Goal: Communication & Community: Answer question/provide support

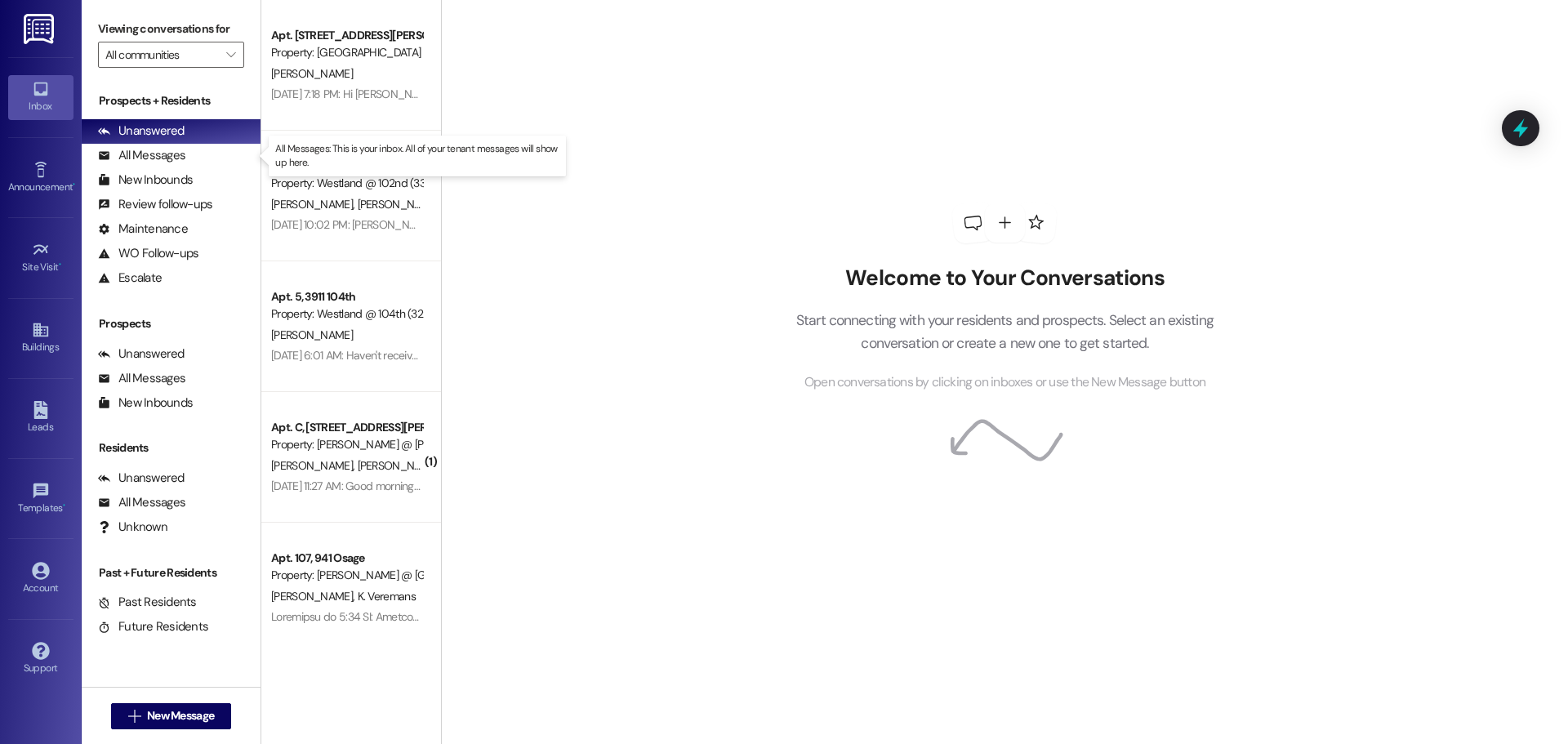
drag, startPoint x: 185, startPoint y: 149, endPoint x: 219, endPoint y: 96, distance: 63.0
click at [185, 150] on div "All Messages (undefined)" at bounding box center [171, 155] width 179 height 25
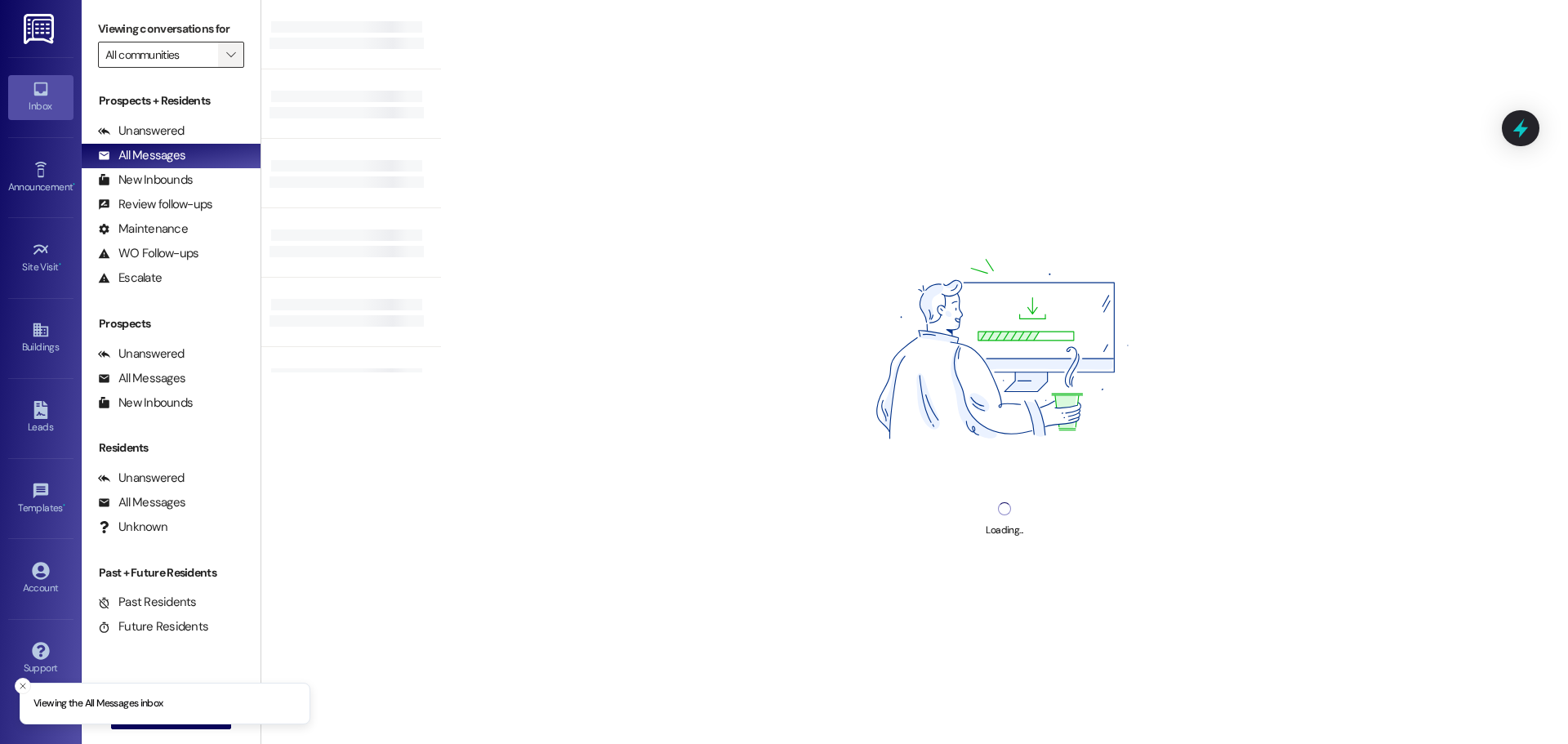
click at [223, 62] on span "" at bounding box center [230, 54] width 15 height 26
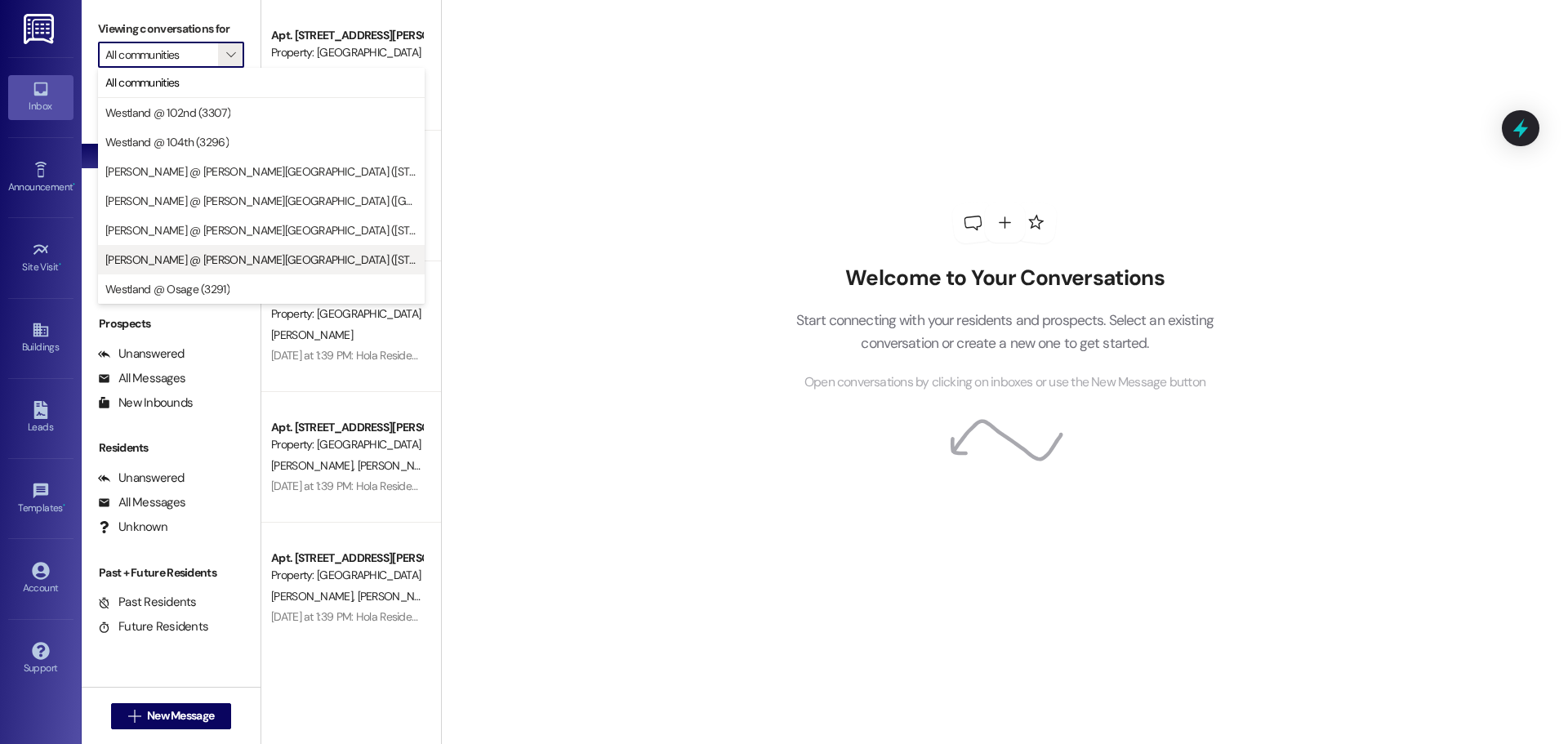
click at [220, 250] on button "[PERSON_NAME] @ [PERSON_NAME][GEOGRAPHIC_DATA] ([STREET_ADDRESS][PERSON_NAME] (…" at bounding box center [261, 259] width 327 height 30
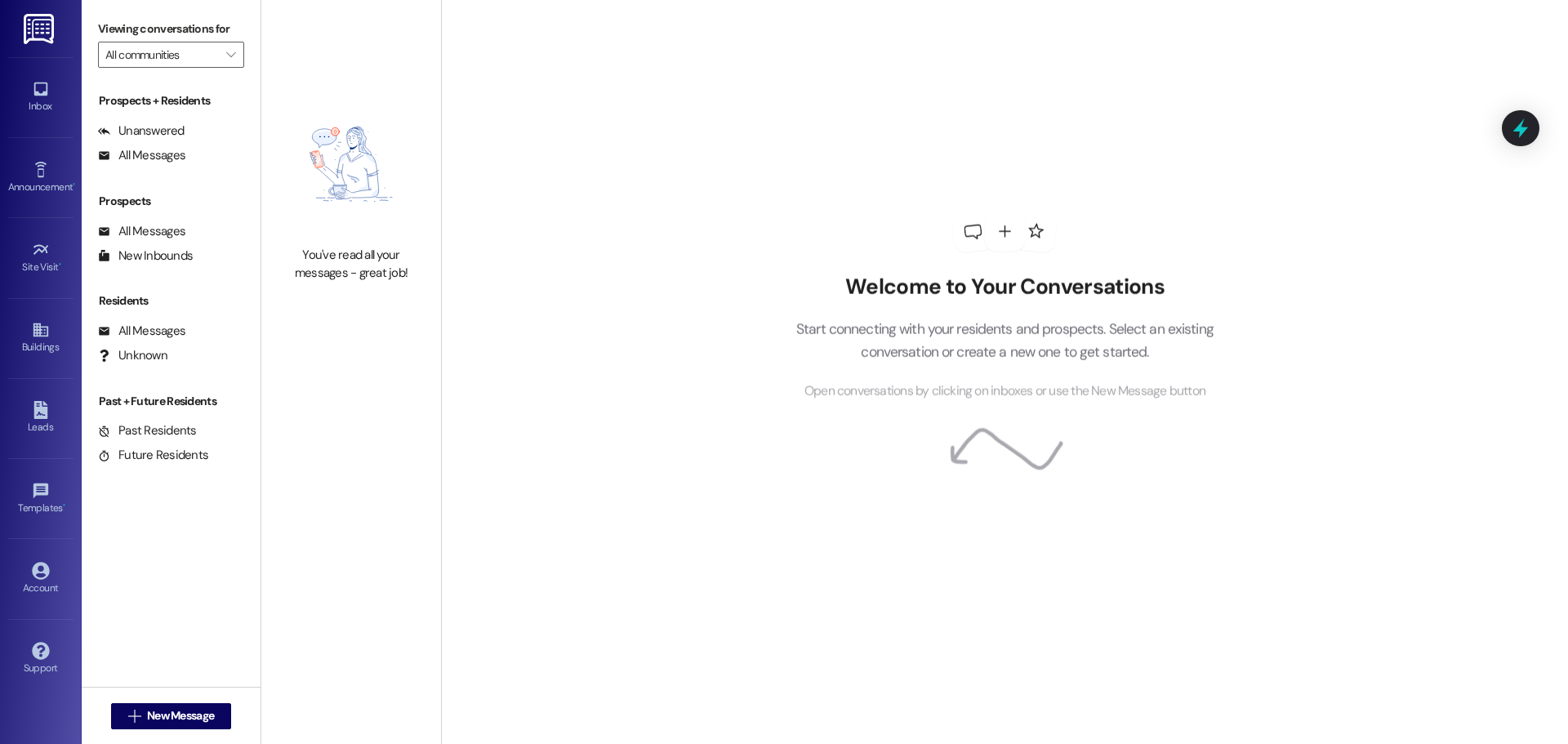
type input "[PERSON_NAME] @ [PERSON_NAME][GEOGRAPHIC_DATA] ([STREET_ADDRESS][PERSON_NAME] (…"
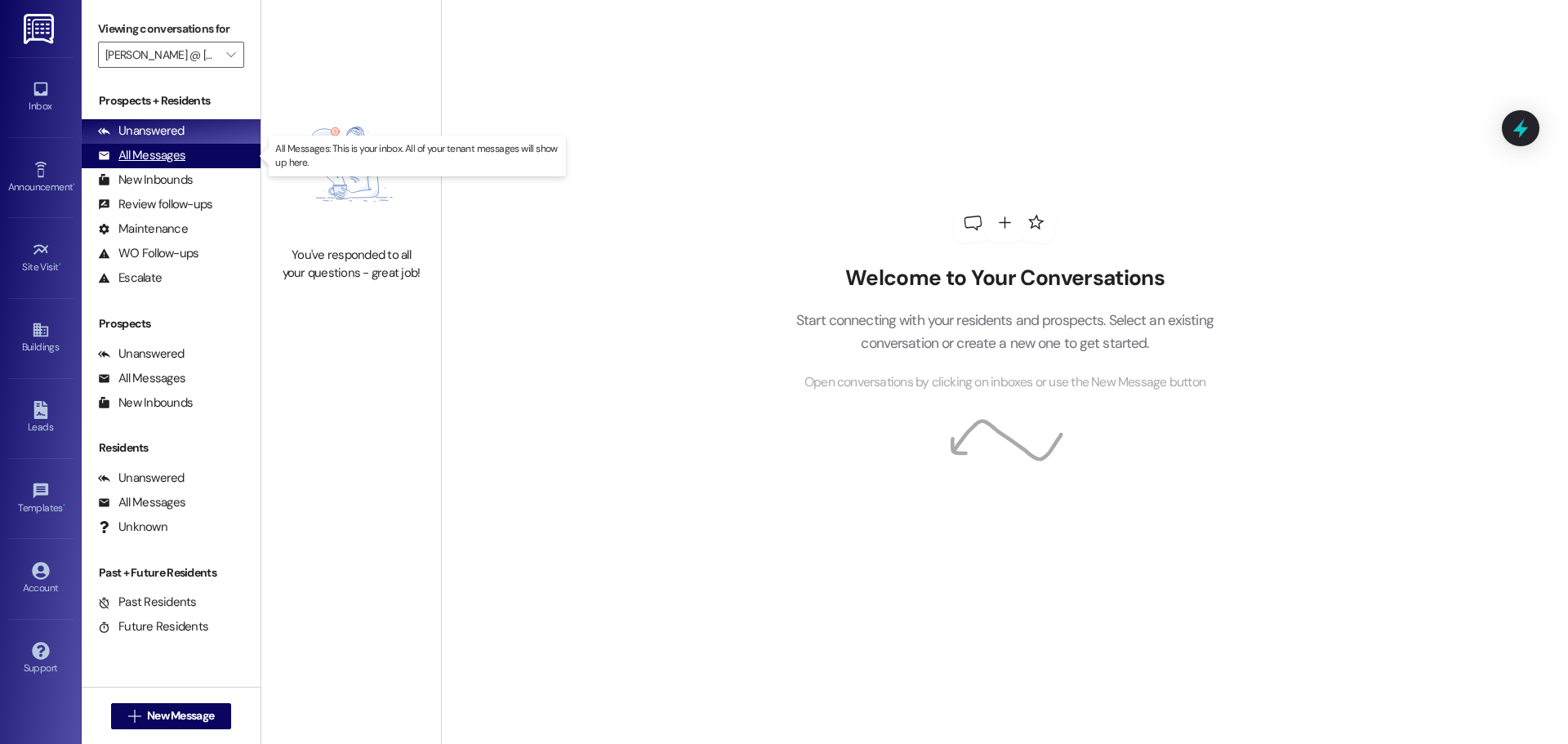
click at [173, 155] on div "All Messages" at bounding box center [141, 155] width 87 height 17
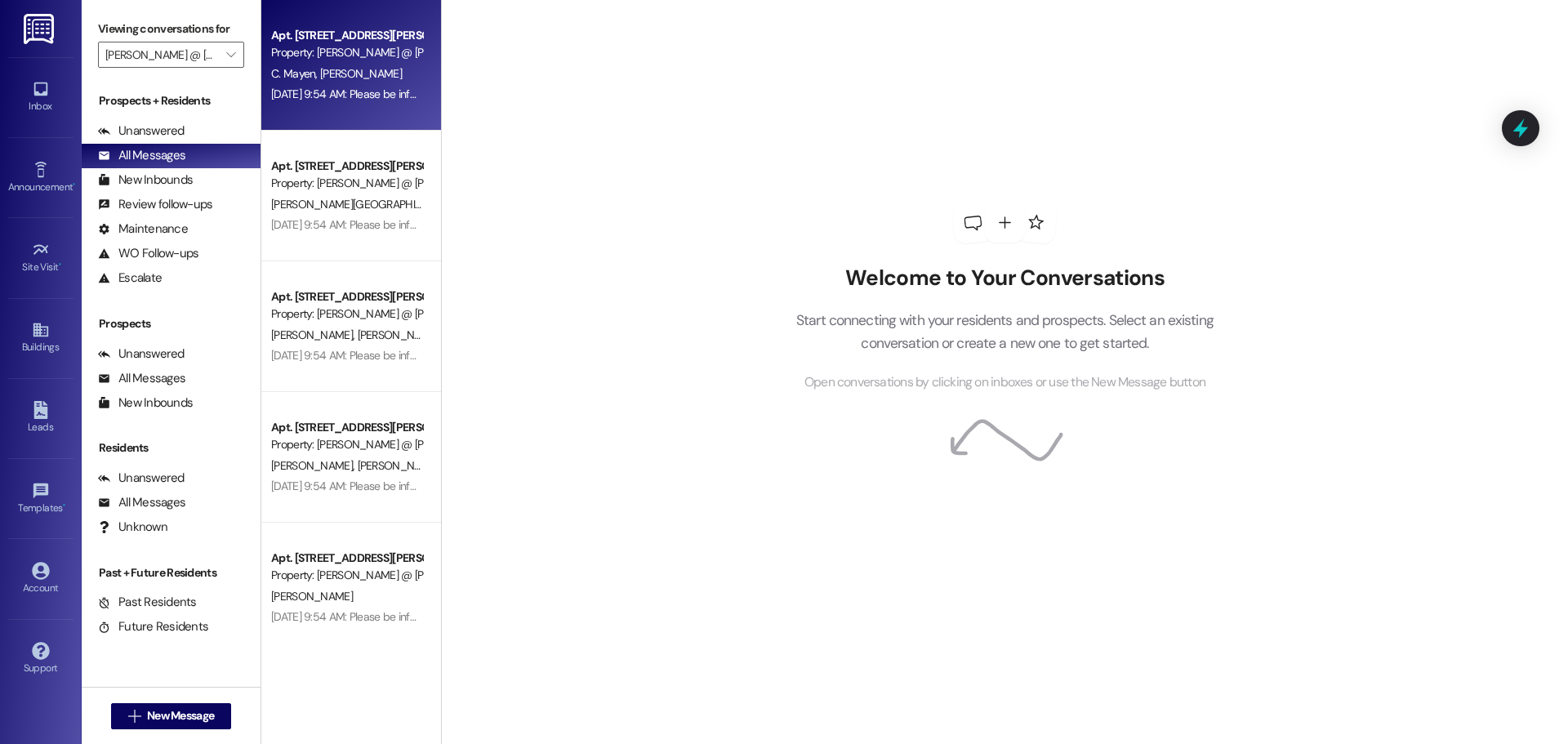
click at [335, 39] on div "Apt. [STREET_ADDRESS][PERSON_NAME]" at bounding box center [347, 36] width 151 height 17
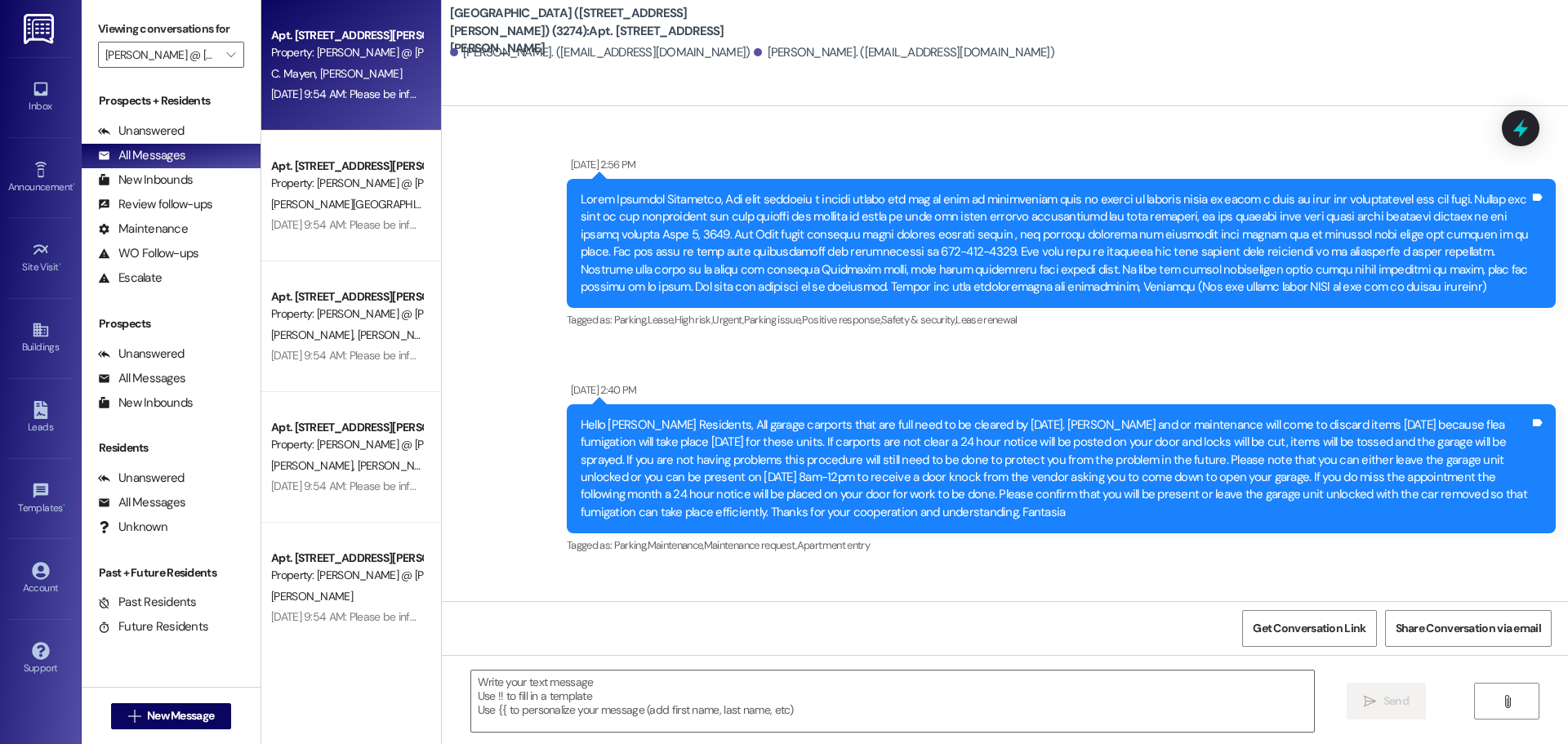
scroll to position [42904, 0]
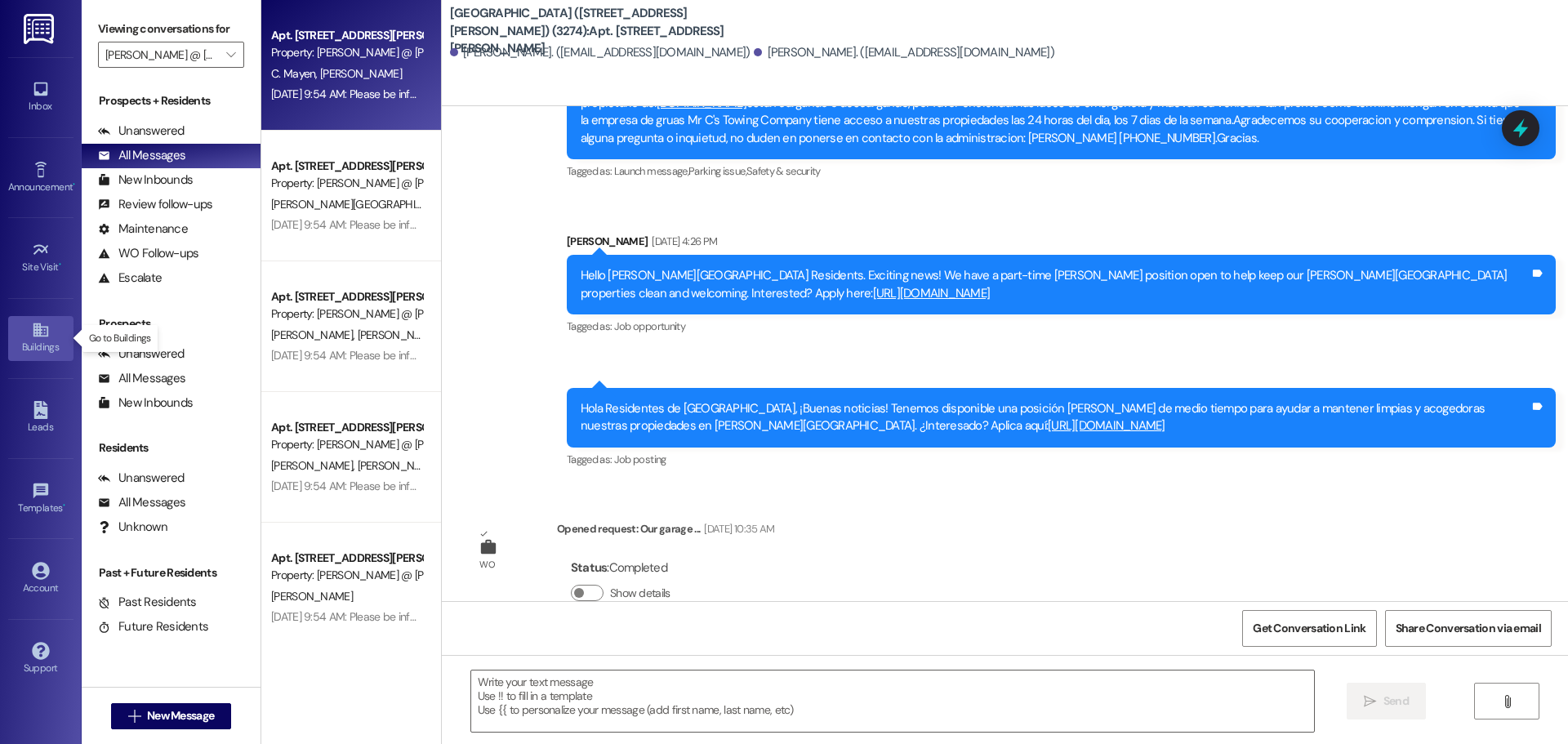
click at [28, 337] on link "Buildings" at bounding box center [41, 338] width 65 height 44
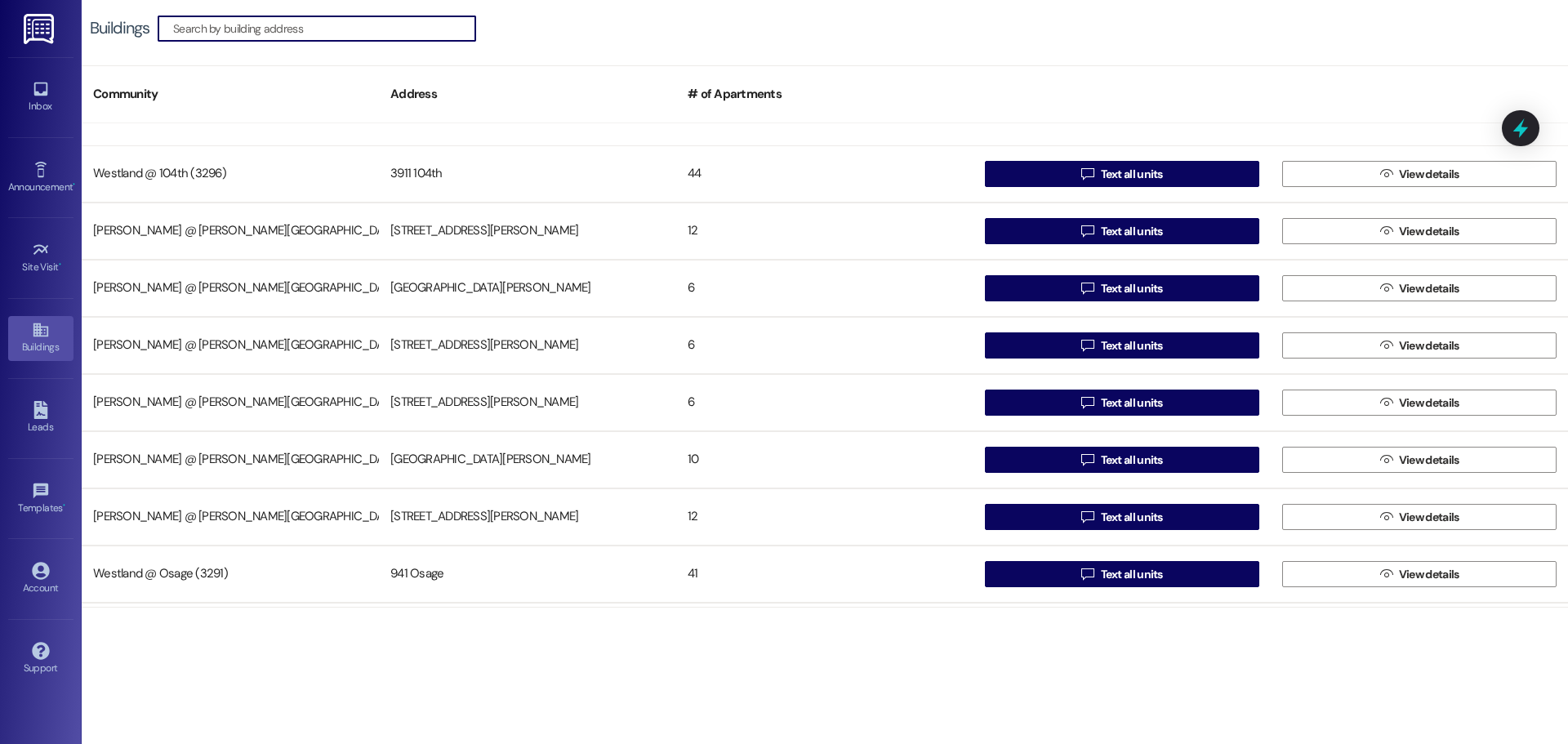
scroll to position [145, 0]
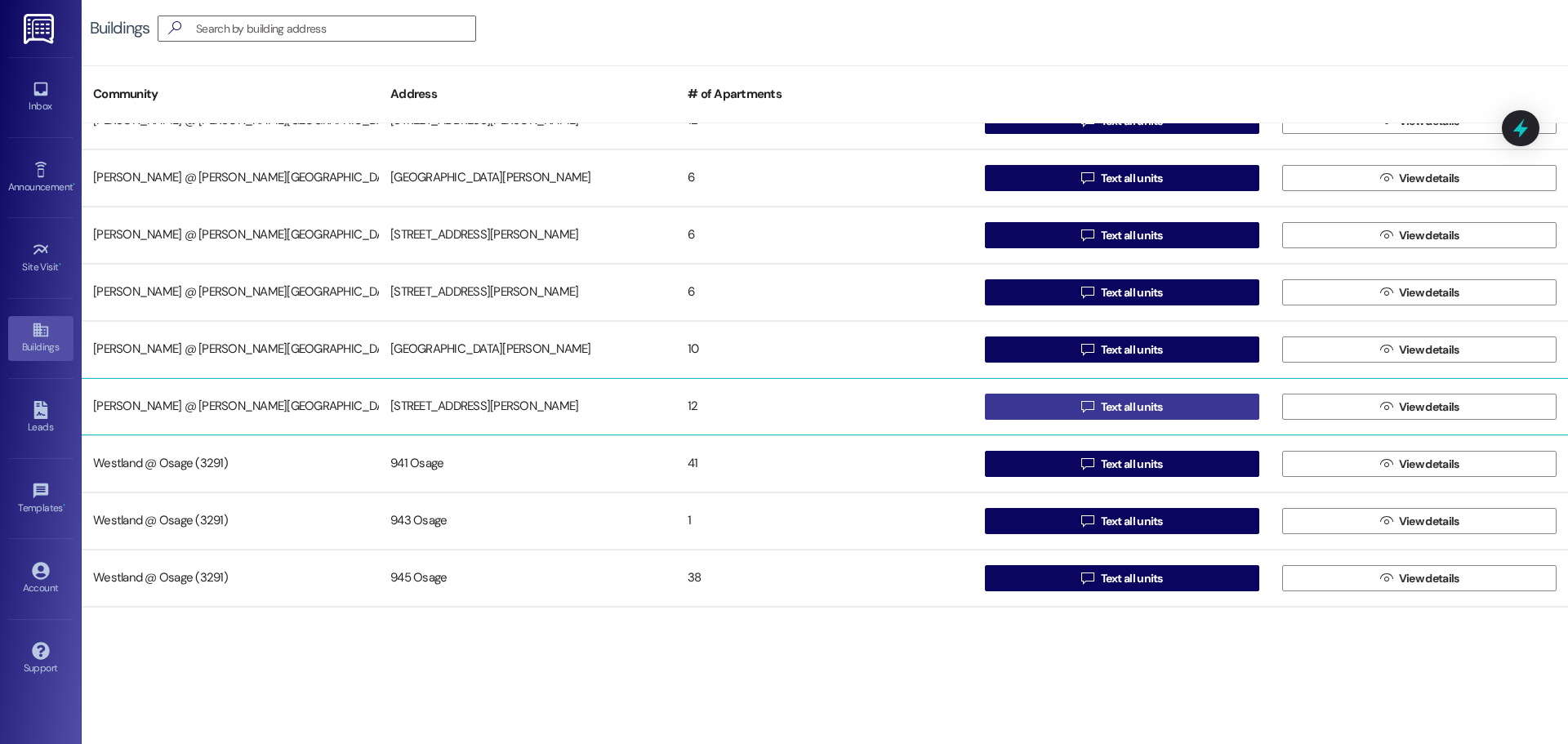
click at [1109, 403] on span "Text all units" at bounding box center [1131, 407] width 62 height 17
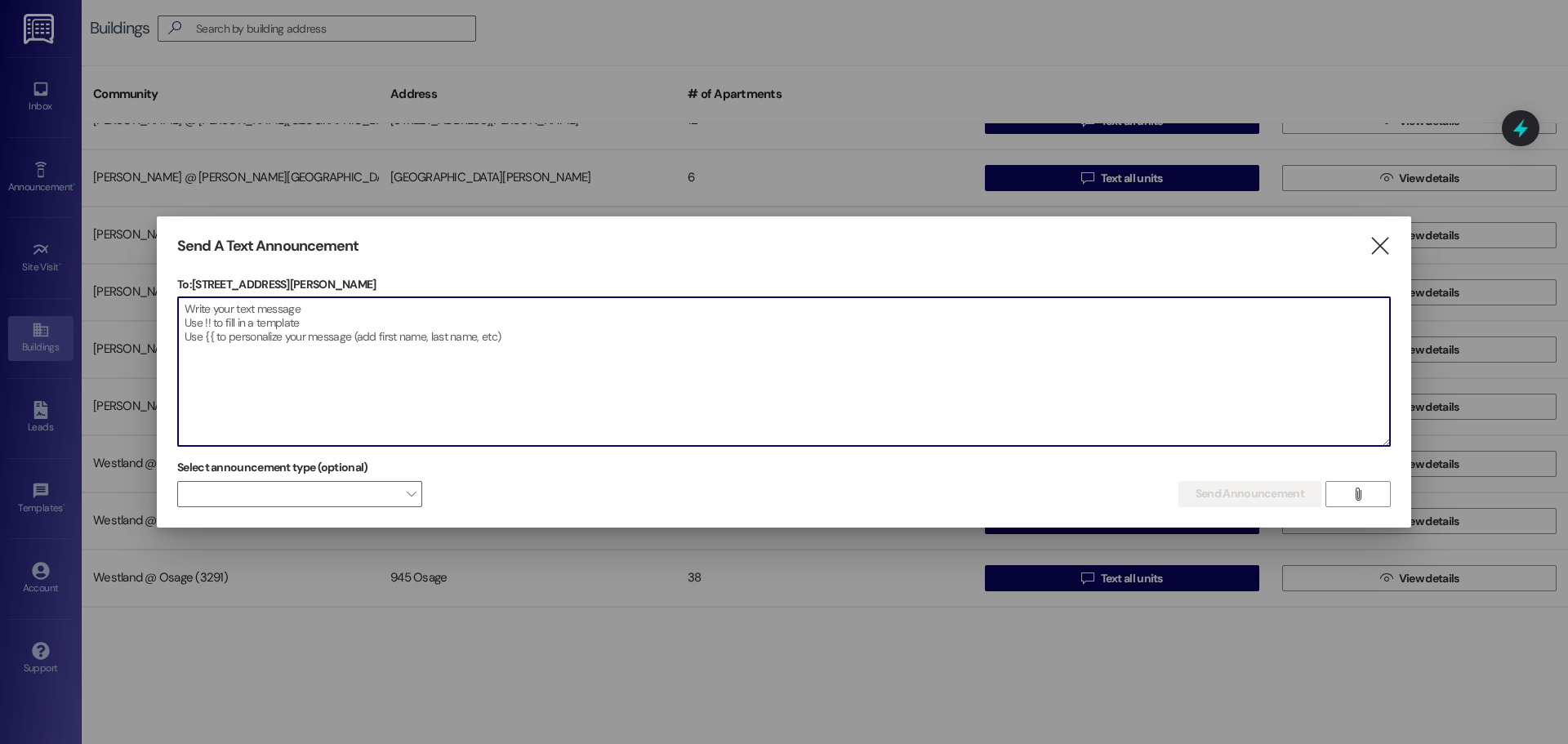
click at [284, 318] on textarea at bounding box center [784, 371] width 1212 height 149
paste textarea "🚫 Parking Notice – Please Read Dear Residents, It has come to our attention tha…"
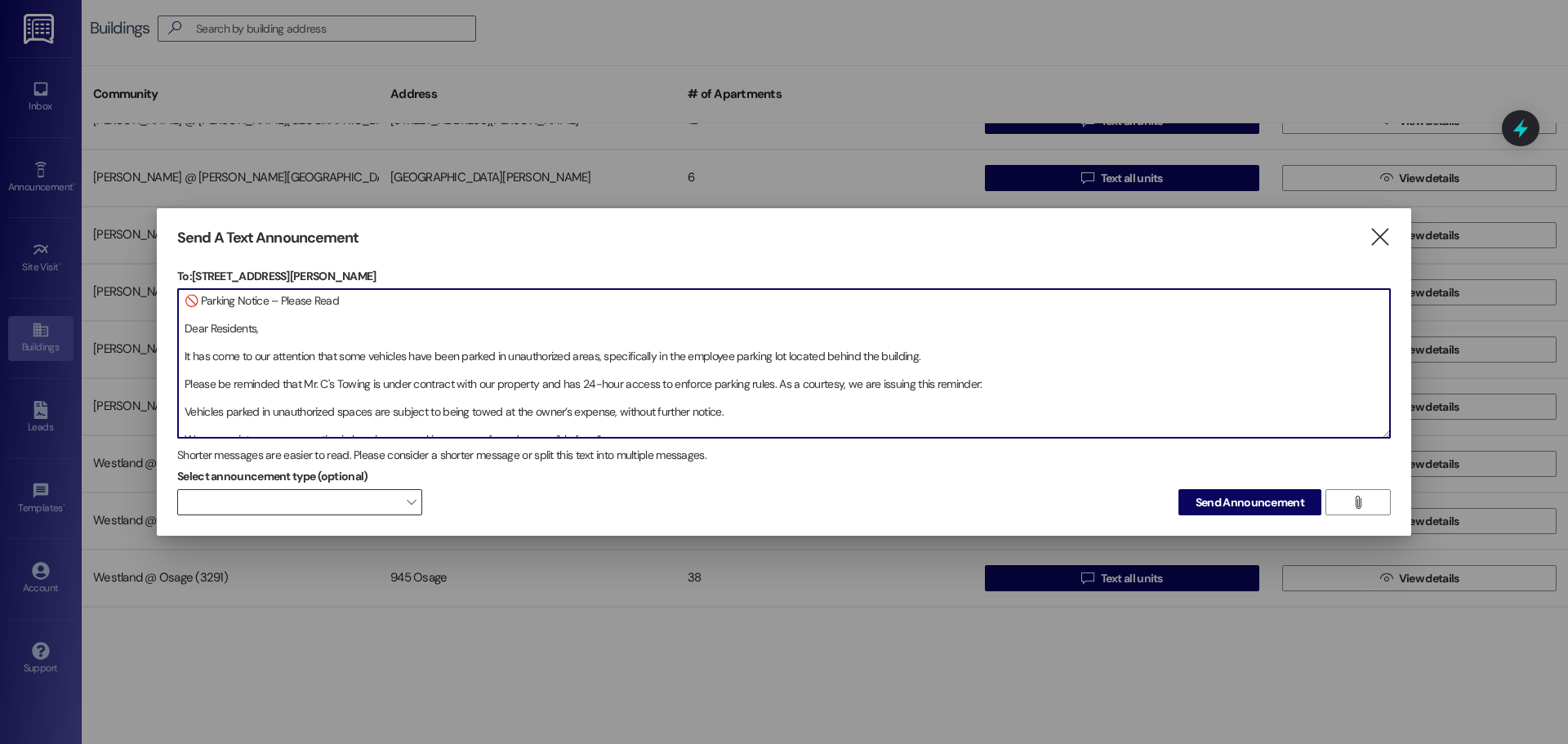
scroll to position [37, 0]
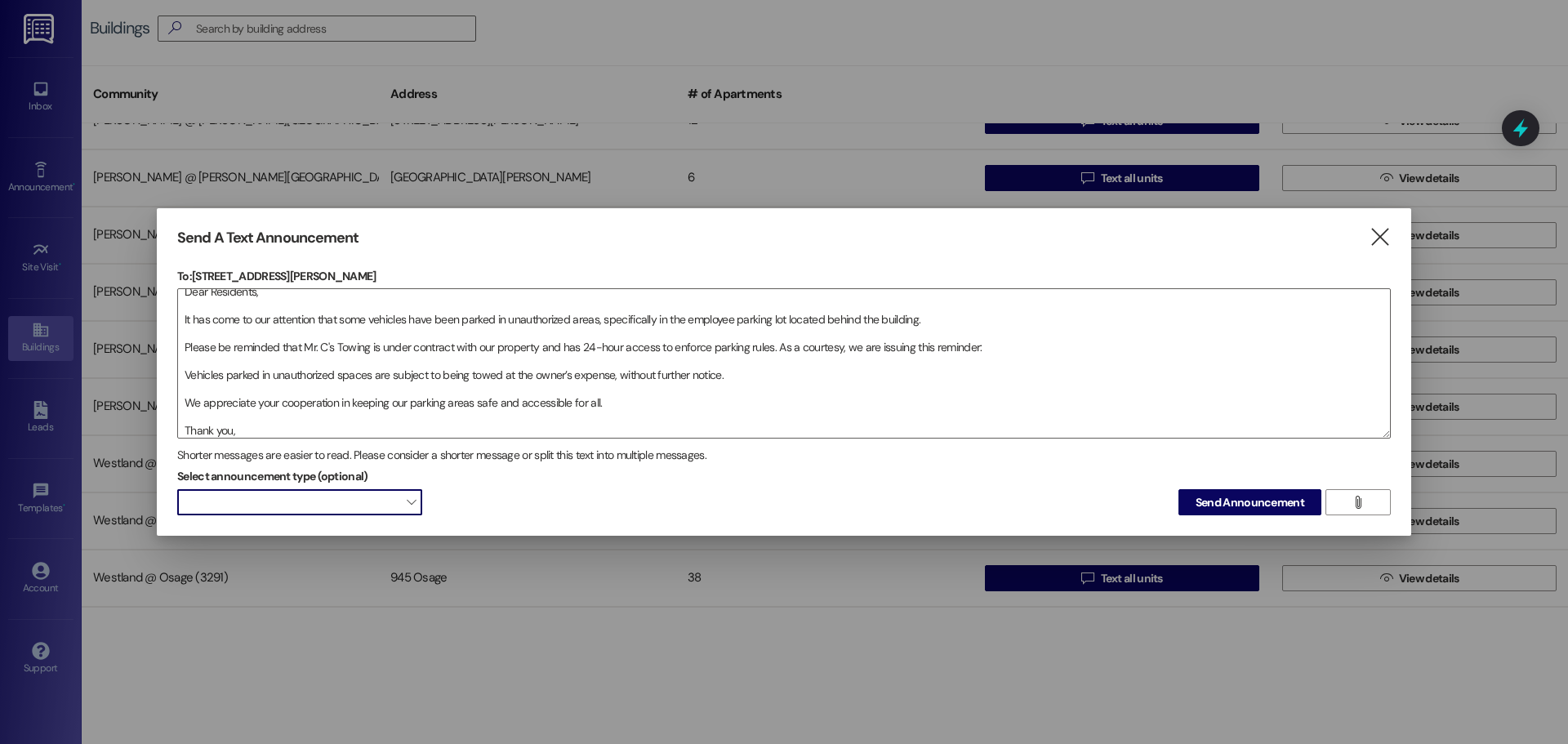
click at [344, 506] on span at bounding box center [300, 502] width 245 height 26
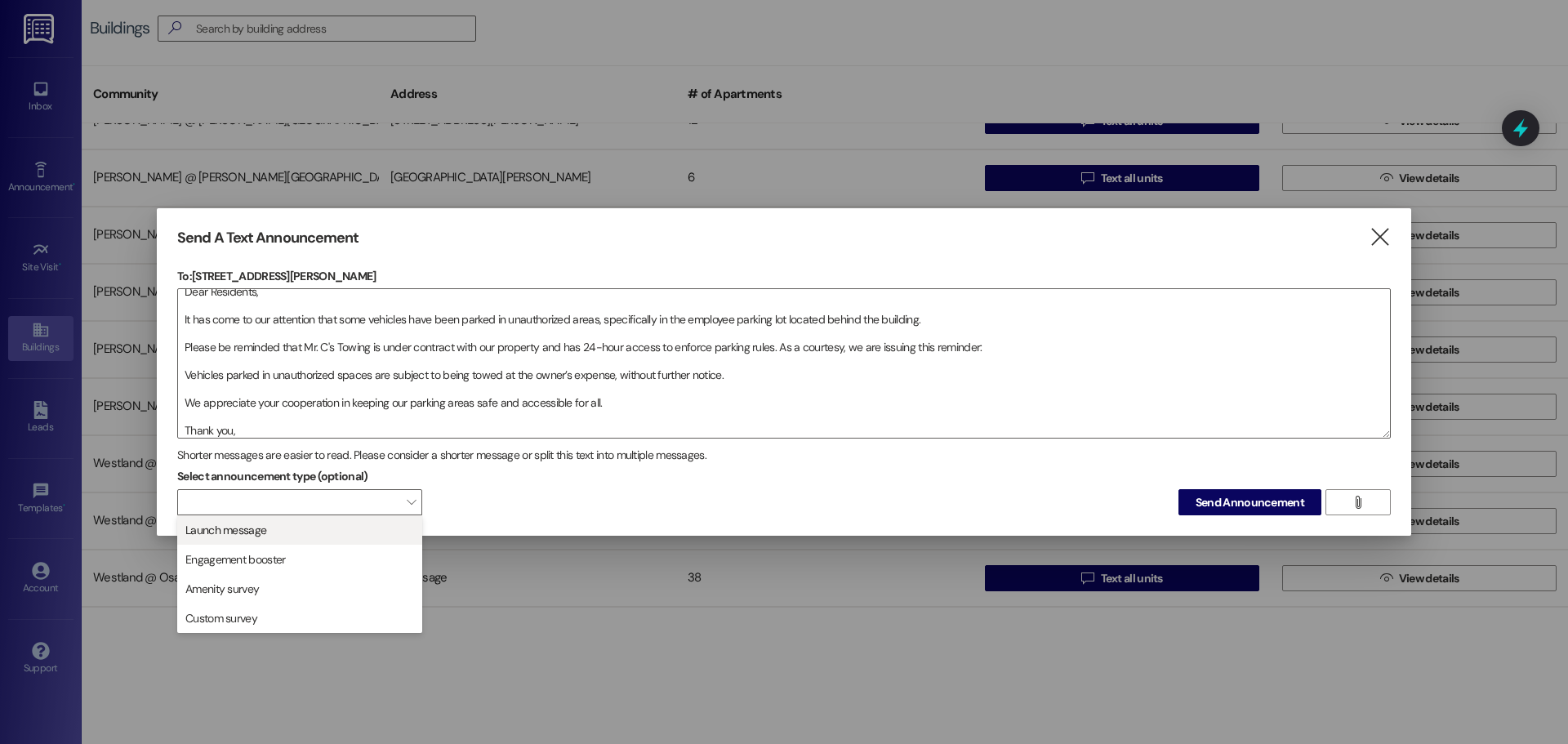
click at [321, 533] on span "Launch message" at bounding box center [299, 529] width 230 height 18
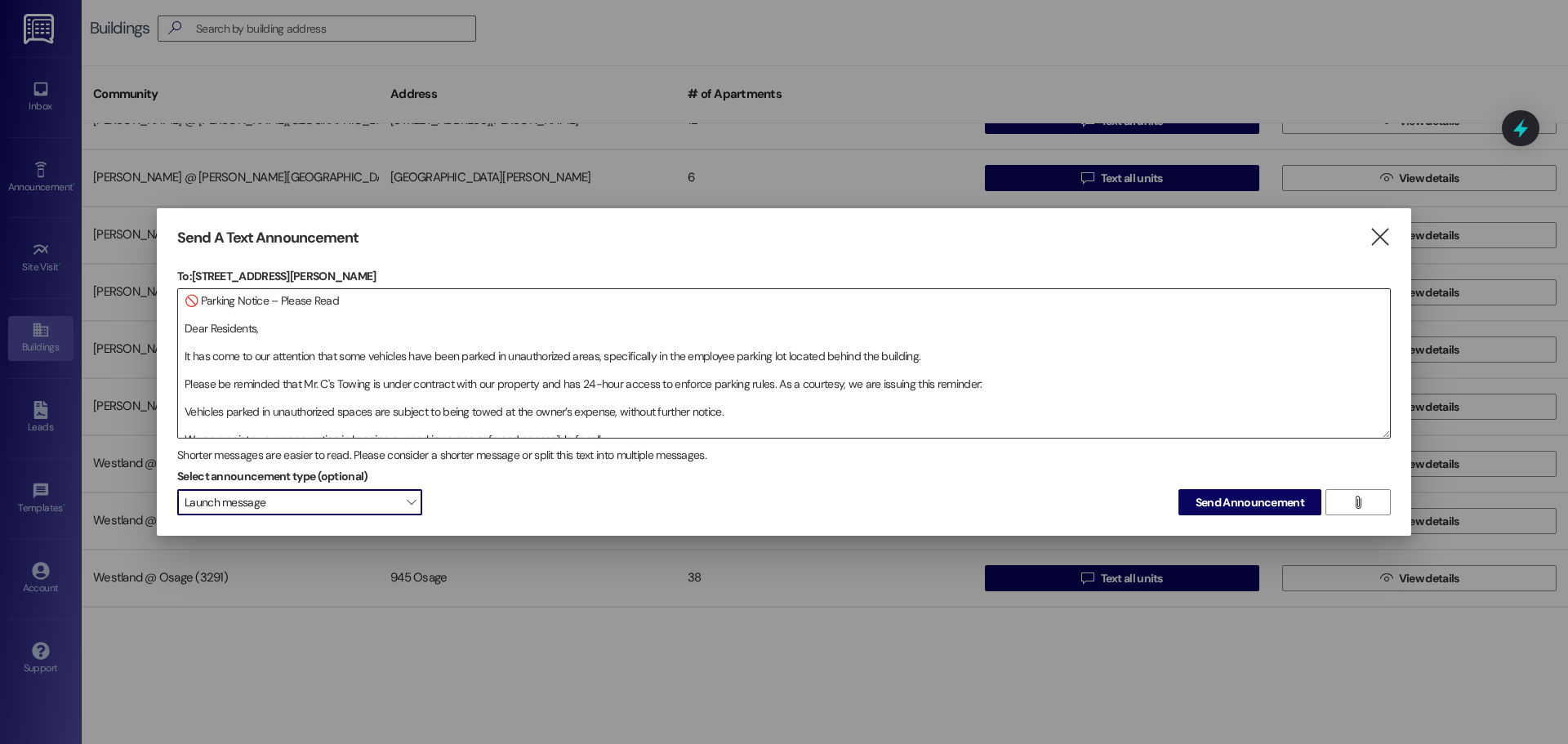
scroll to position [42, 0]
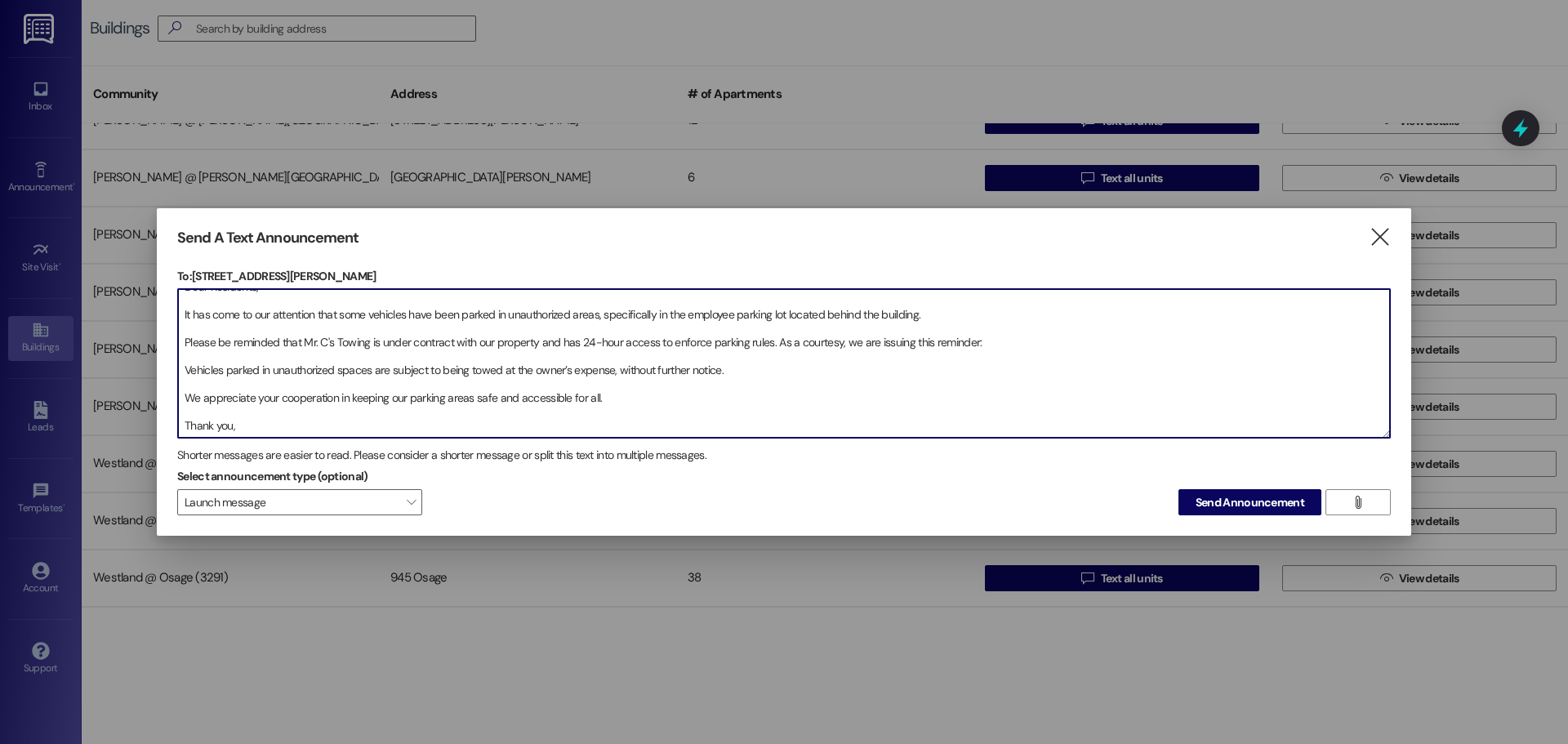
click at [477, 414] on textarea "🚫 Parking Notice – Please Read Dear Residents, It has come to our attention tha…" at bounding box center [784, 363] width 1212 height 149
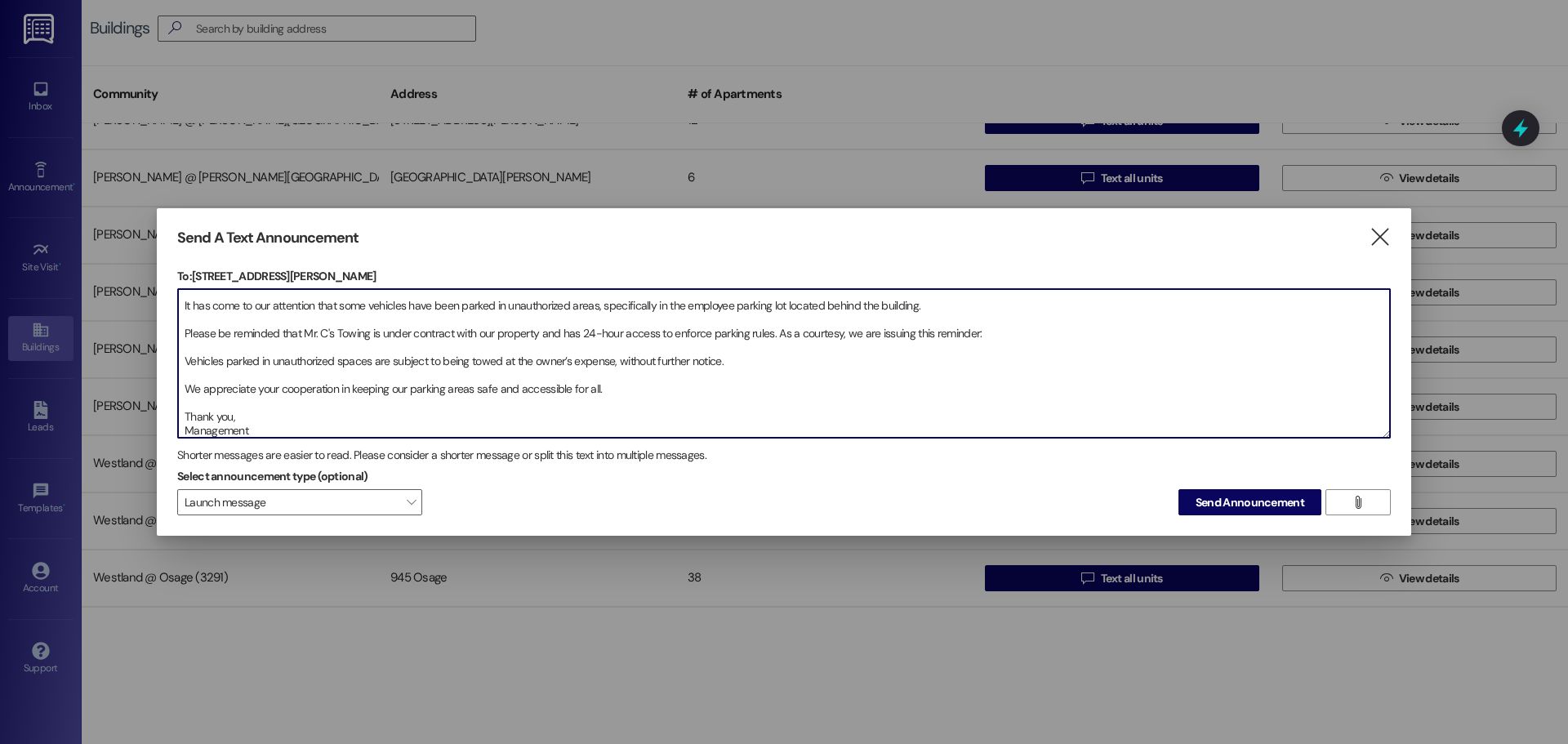
type textarea "🚫 Parking Notice – Please Read Dear Residents, It has come to our attention tha…"
click at [1274, 500] on span "Send Announcement" at bounding box center [1250, 503] width 109 height 17
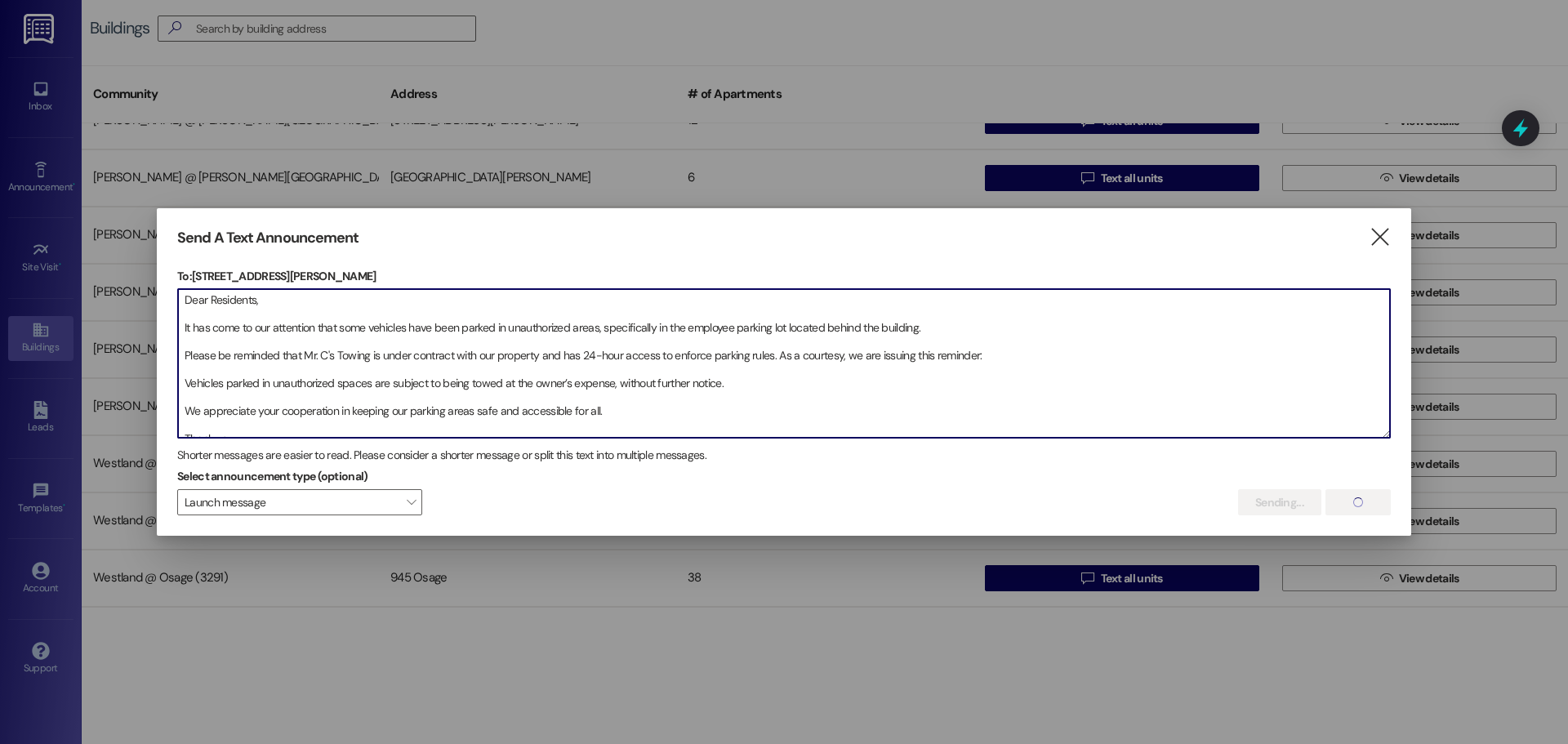
scroll to position [0, 0]
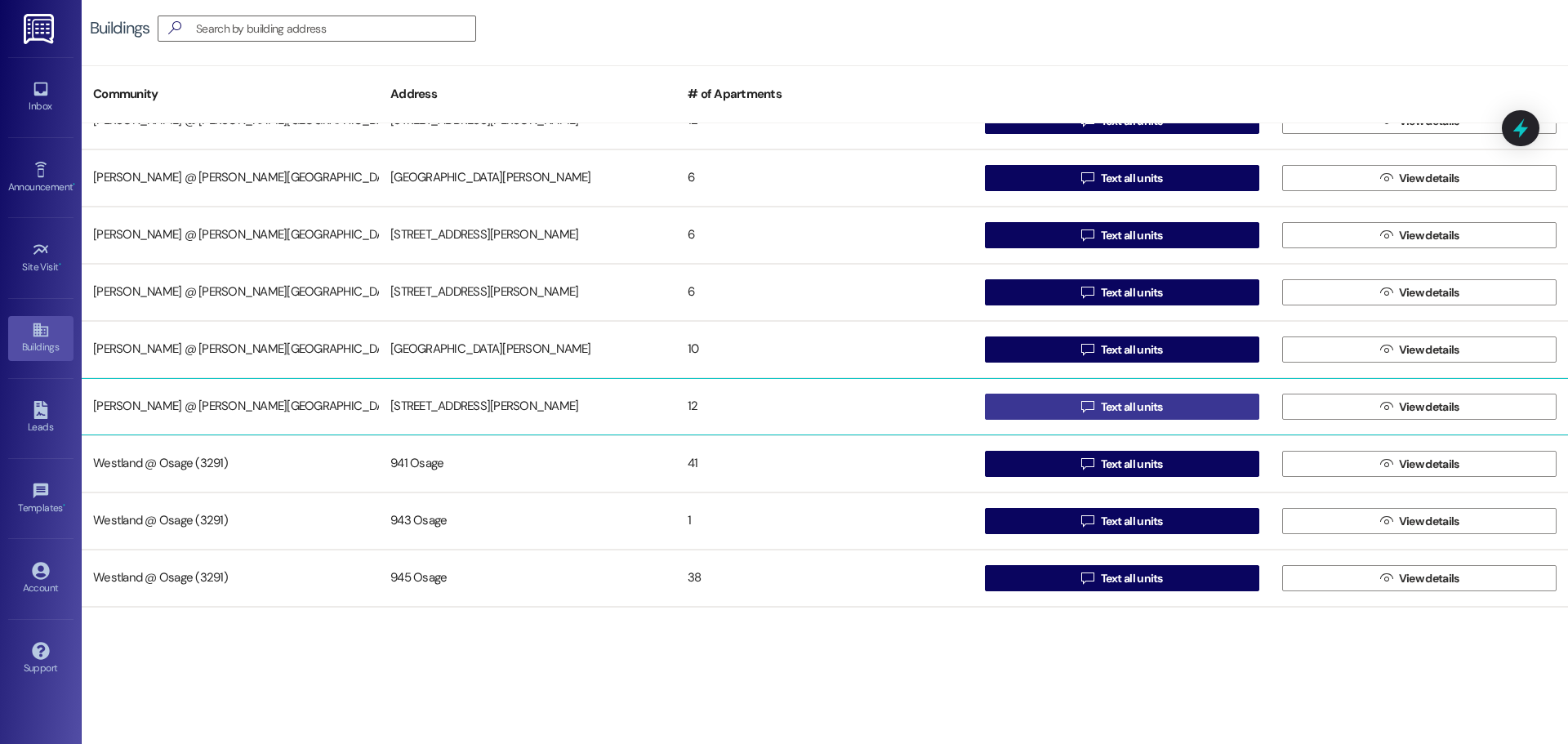
click at [1164, 410] on button " Text all units" at bounding box center [1121, 406] width 274 height 26
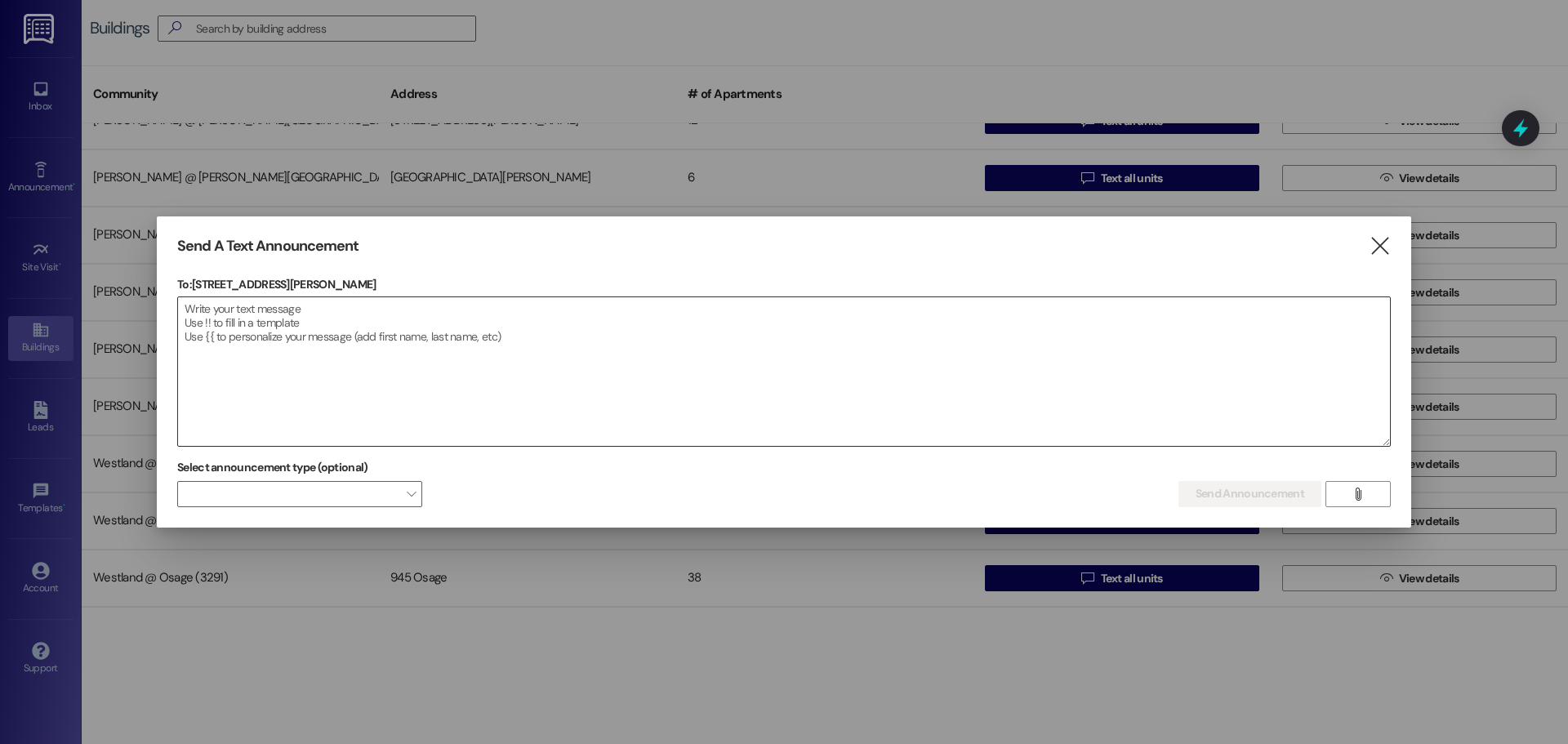
click at [278, 330] on textarea at bounding box center [784, 371] width 1212 height 149
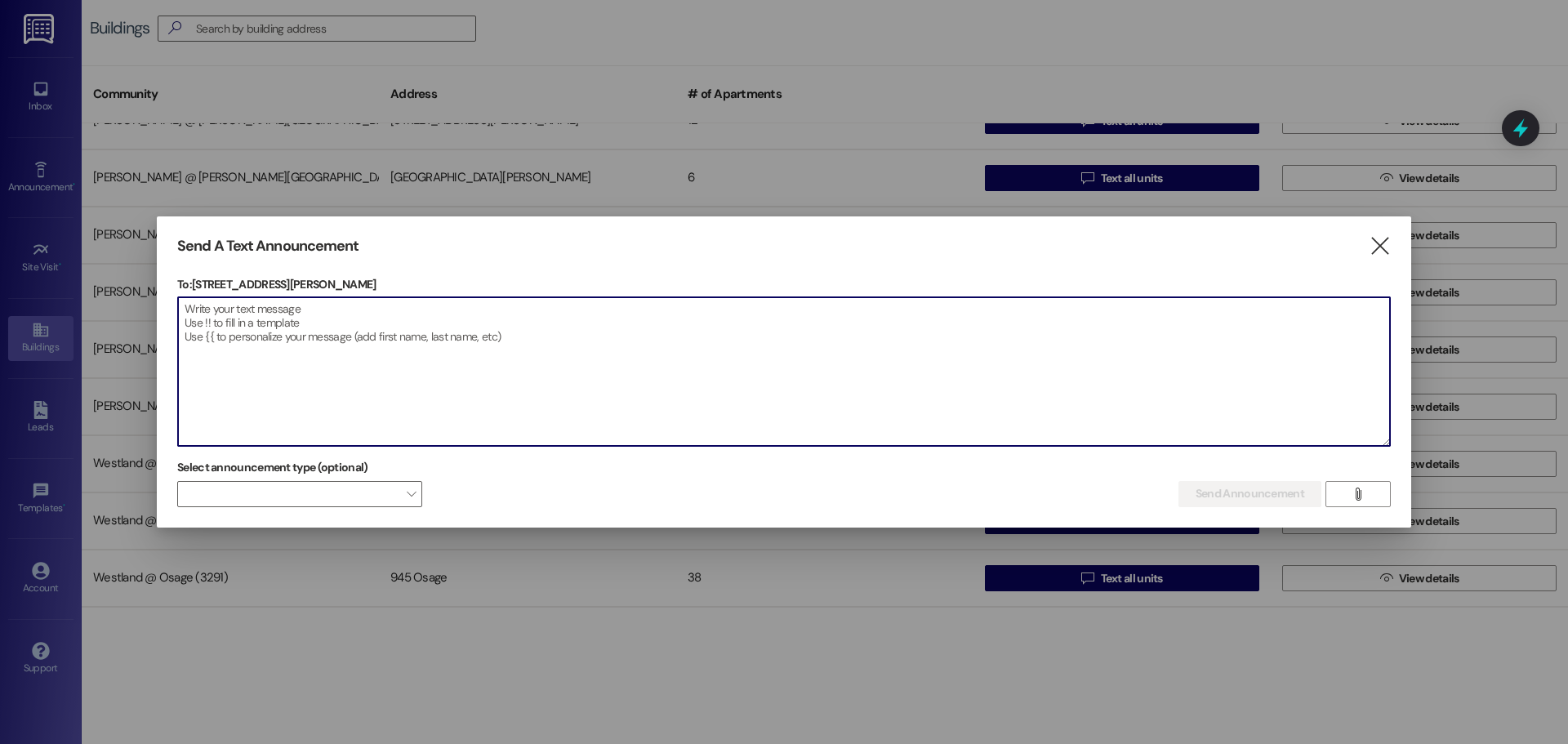
paste textarea "Claro, aquí tienes la traducción al español de tu aviso de estacionamiento, man…"
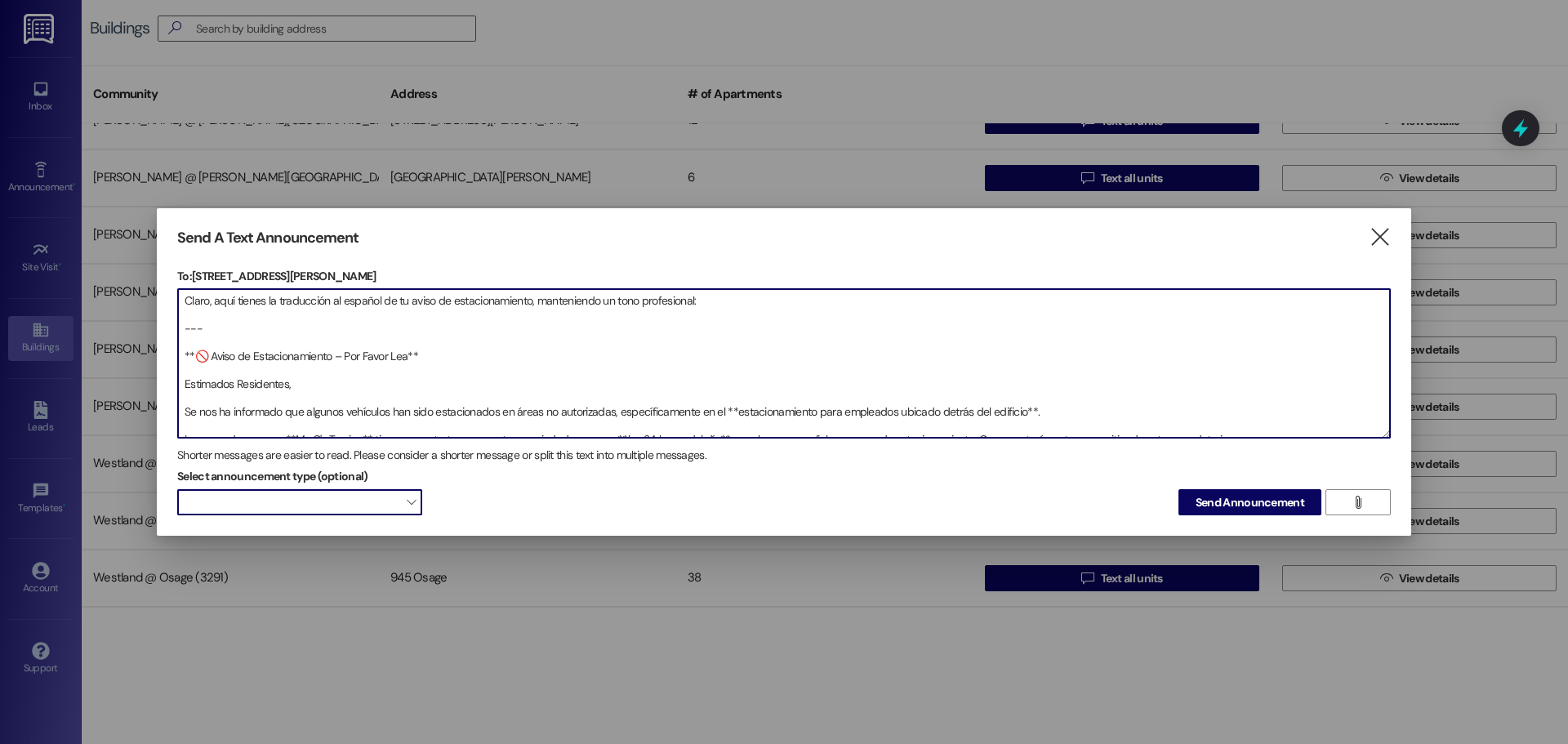
click at [404, 500] on span at bounding box center [300, 502] width 245 height 26
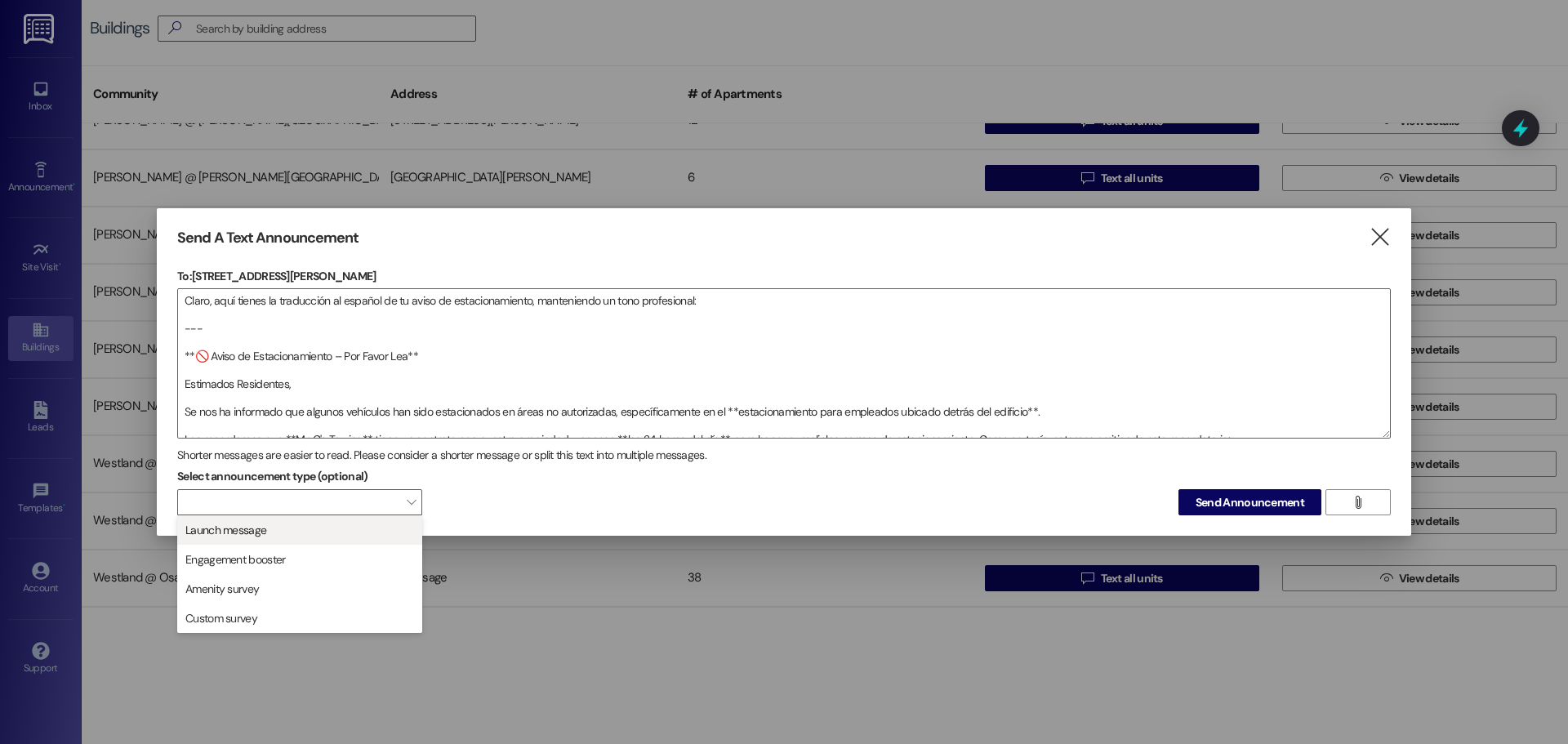
click at [322, 530] on span "Launch message" at bounding box center [299, 529] width 230 height 18
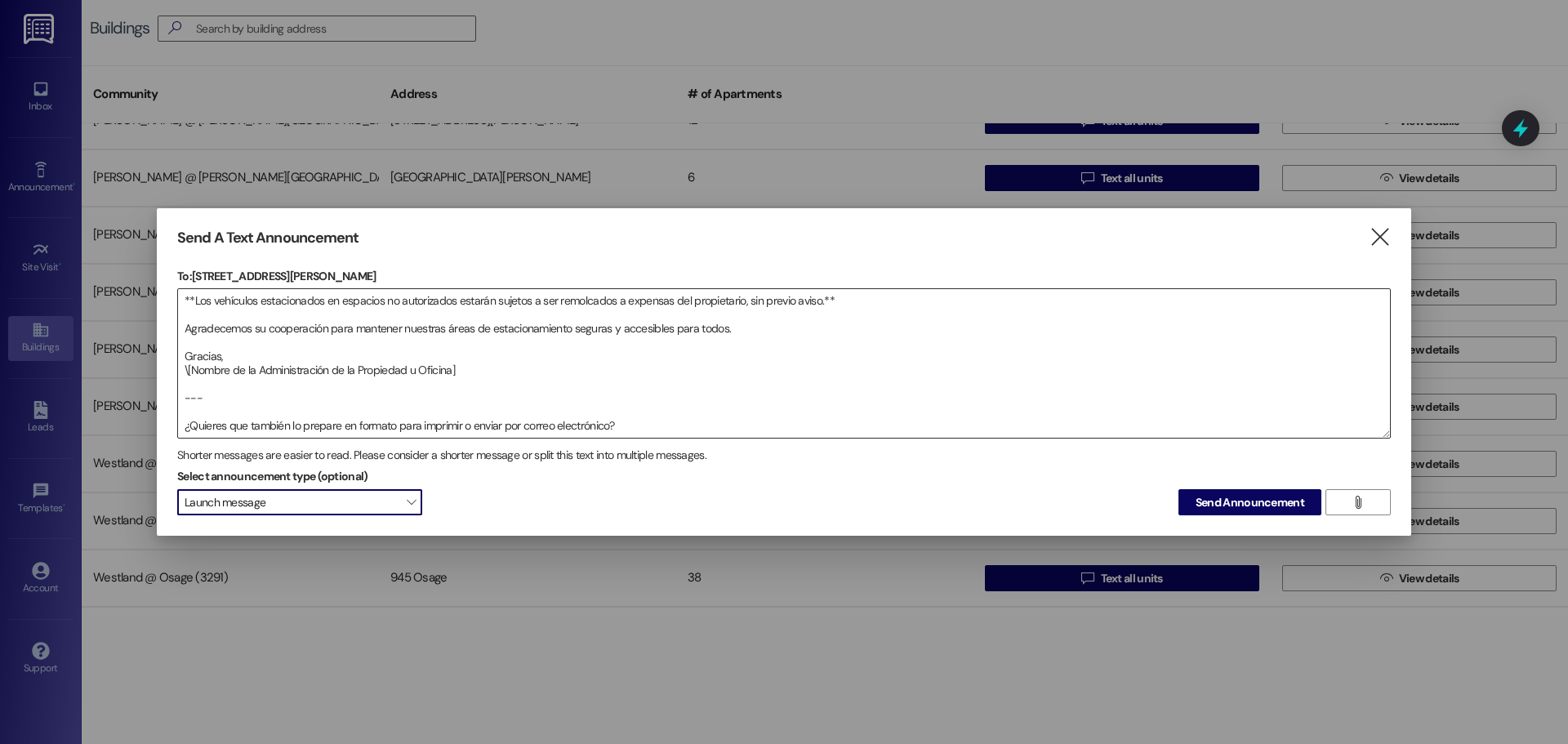
scroll to position [180, 0]
drag, startPoint x: 629, startPoint y: 415, endPoint x: 184, endPoint y: 408, distance: 445.1
click at [178, 417] on textarea "Claro, aquí tienes la traducción al español de tu aviso de estacionamiento, man…" at bounding box center [784, 363] width 1212 height 149
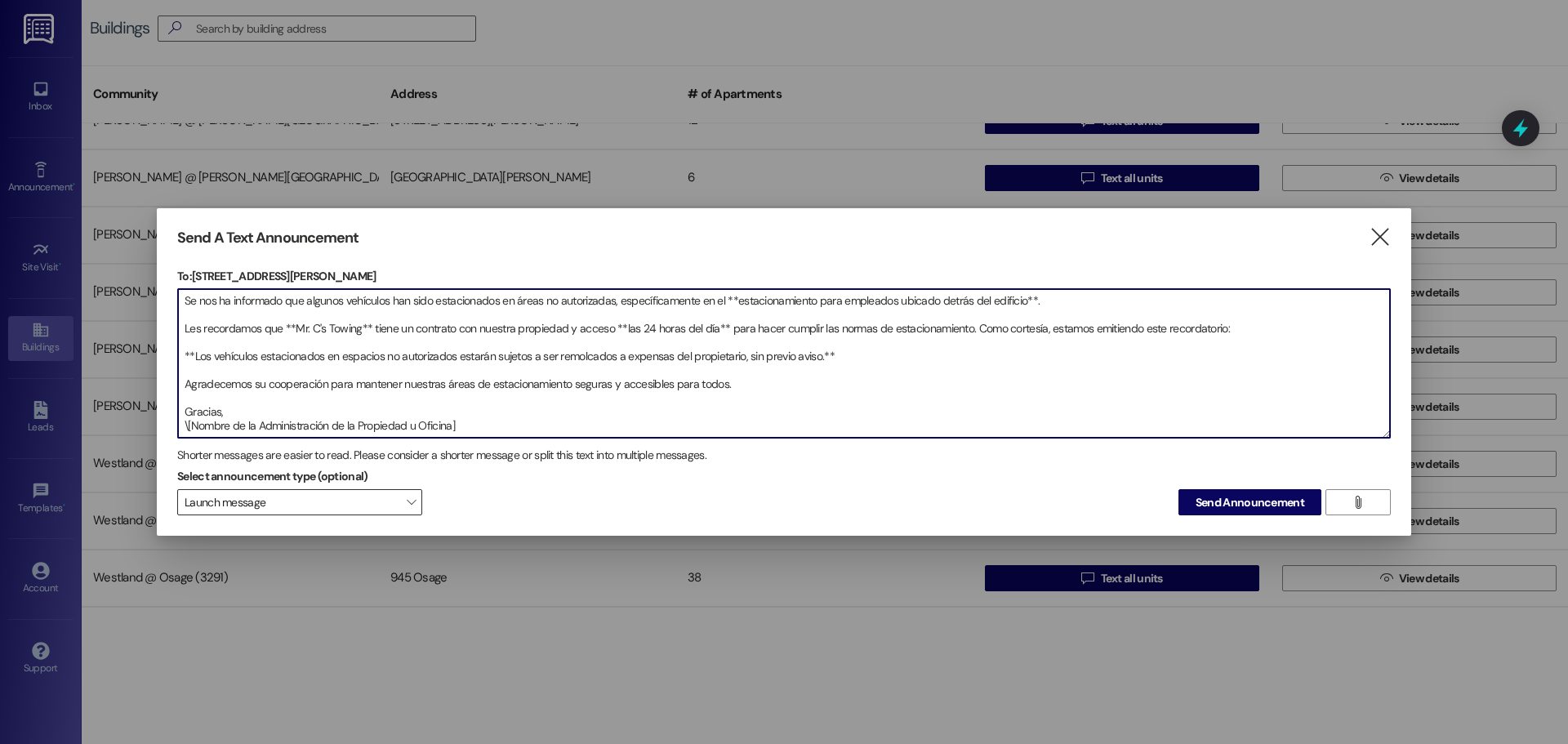
scroll to position [138, 0]
drag, startPoint x: 457, startPoint y: 400, endPoint x: 171, endPoint y: 403, distance: 286.0
click at [172, 402] on div "Send A Text Announcement  To: [STREET_ADDRESS][PERSON_NAME]  Drop image file …" at bounding box center [784, 372] width 1255 height 328
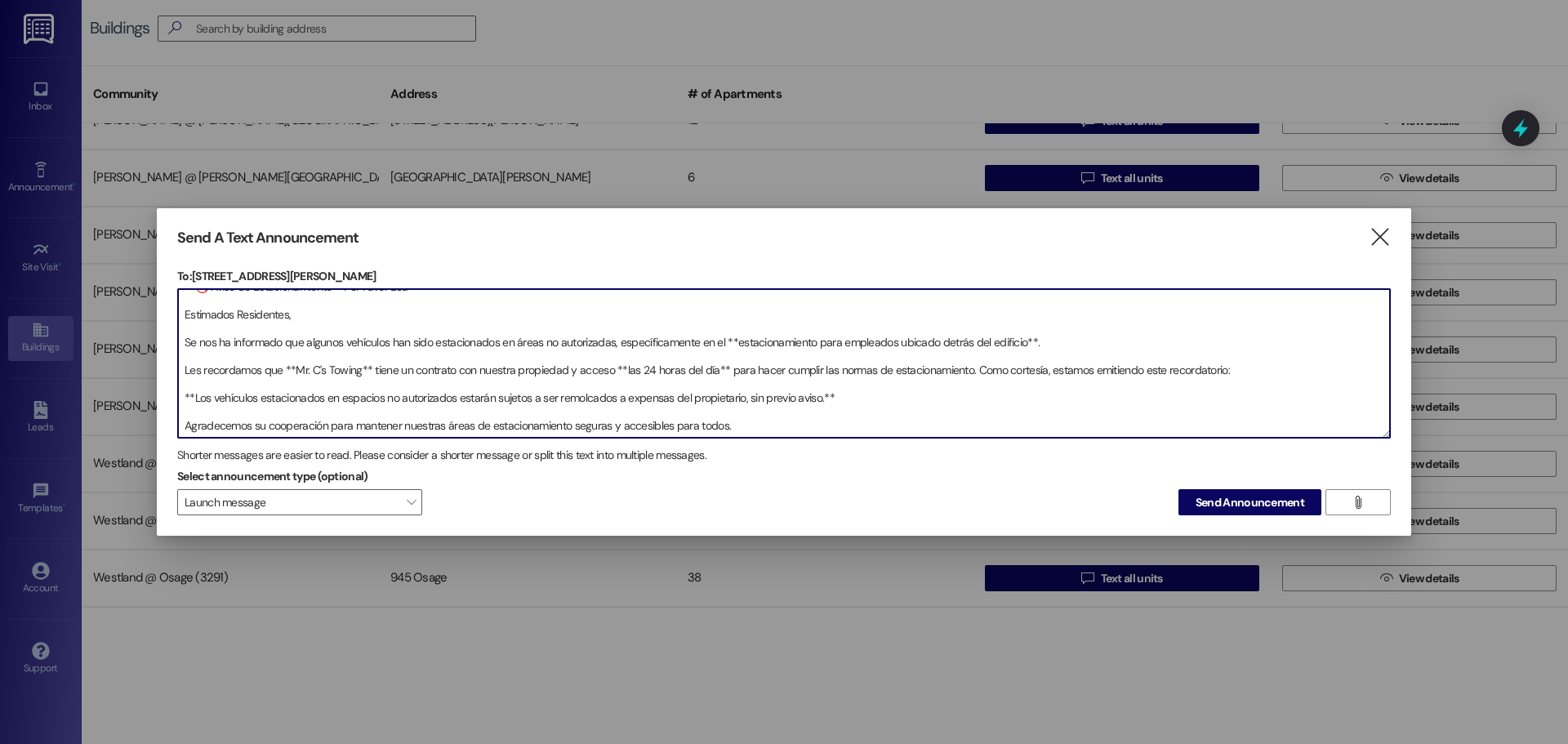
scroll to position [0, 0]
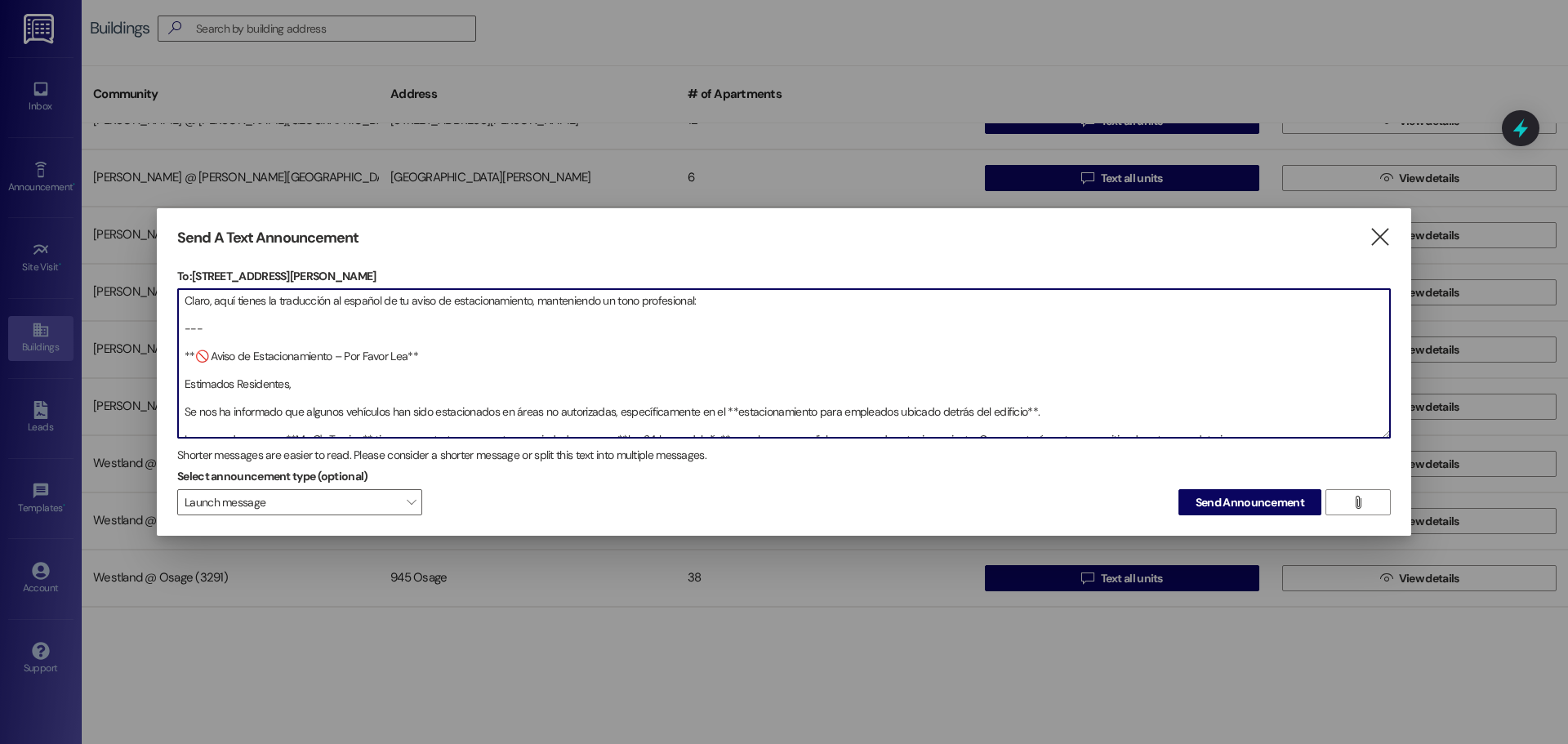
drag, startPoint x: 716, startPoint y: 299, endPoint x: 151, endPoint y: 292, distance: 565.0
click at [151, 292] on div "Send A Text Announcement  To: [STREET_ADDRESS][PERSON_NAME]  Drop image file …" at bounding box center [784, 372] width 1568 height 744
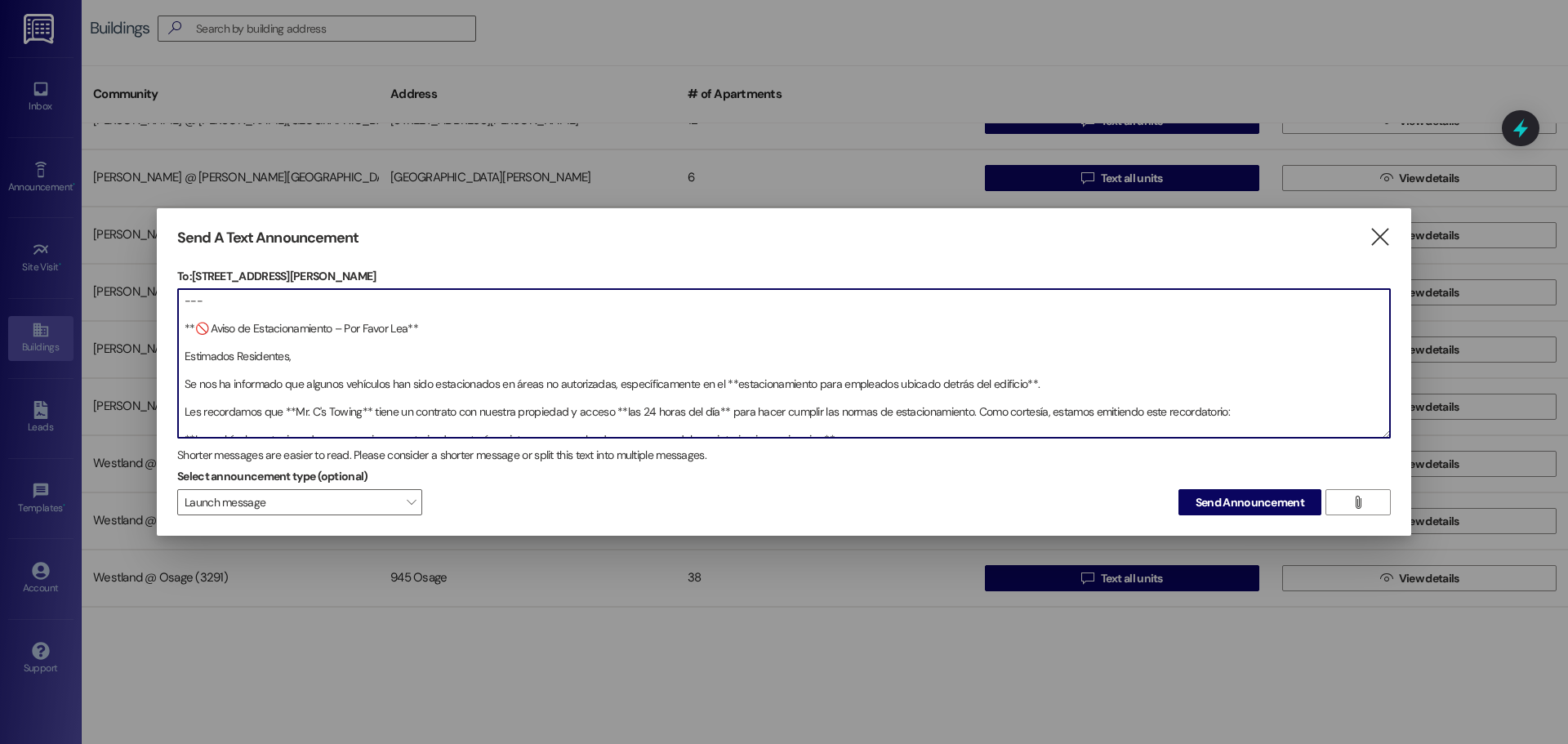
click at [243, 294] on textarea "--- **🚫 Aviso de Estacionamiento – Por Favor Lea** Estimados Residentes, Se nos…" at bounding box center [784, 363] width 1212 height 149
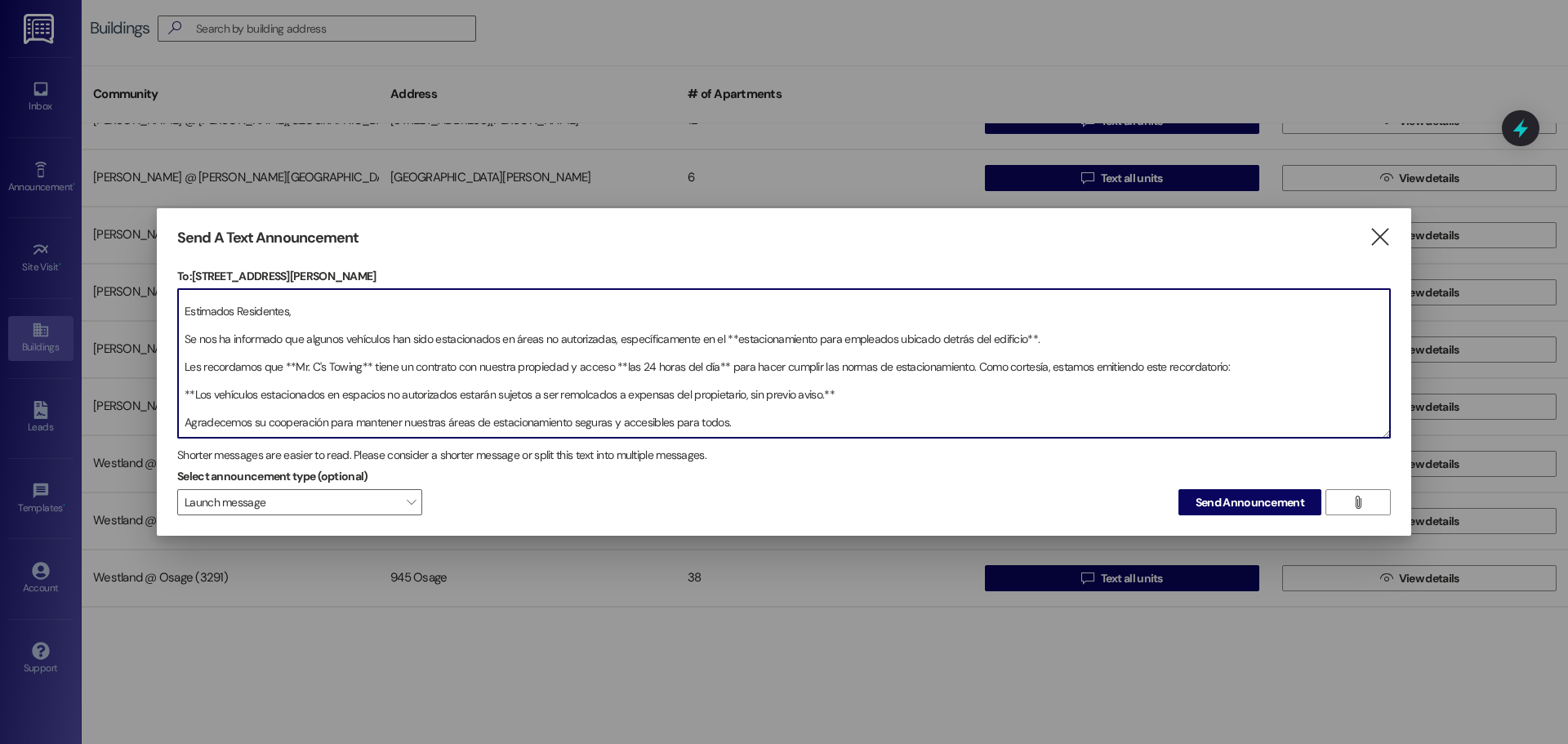
scroll to position [3, 0]
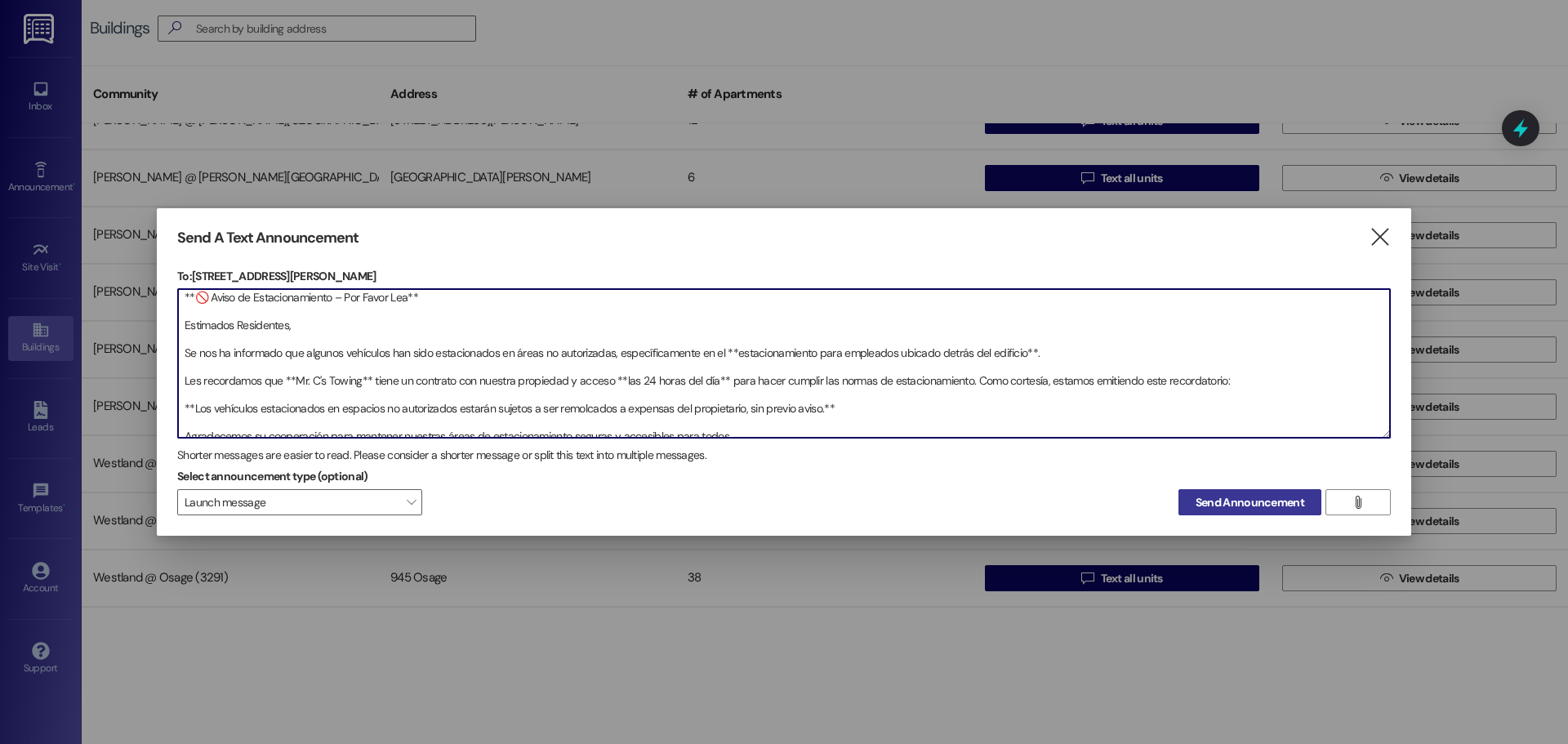
type textarea "**🚫 Aviso de Estacionamiento – Por Favor Lea** Estimados Residentes, Se nos ha …"
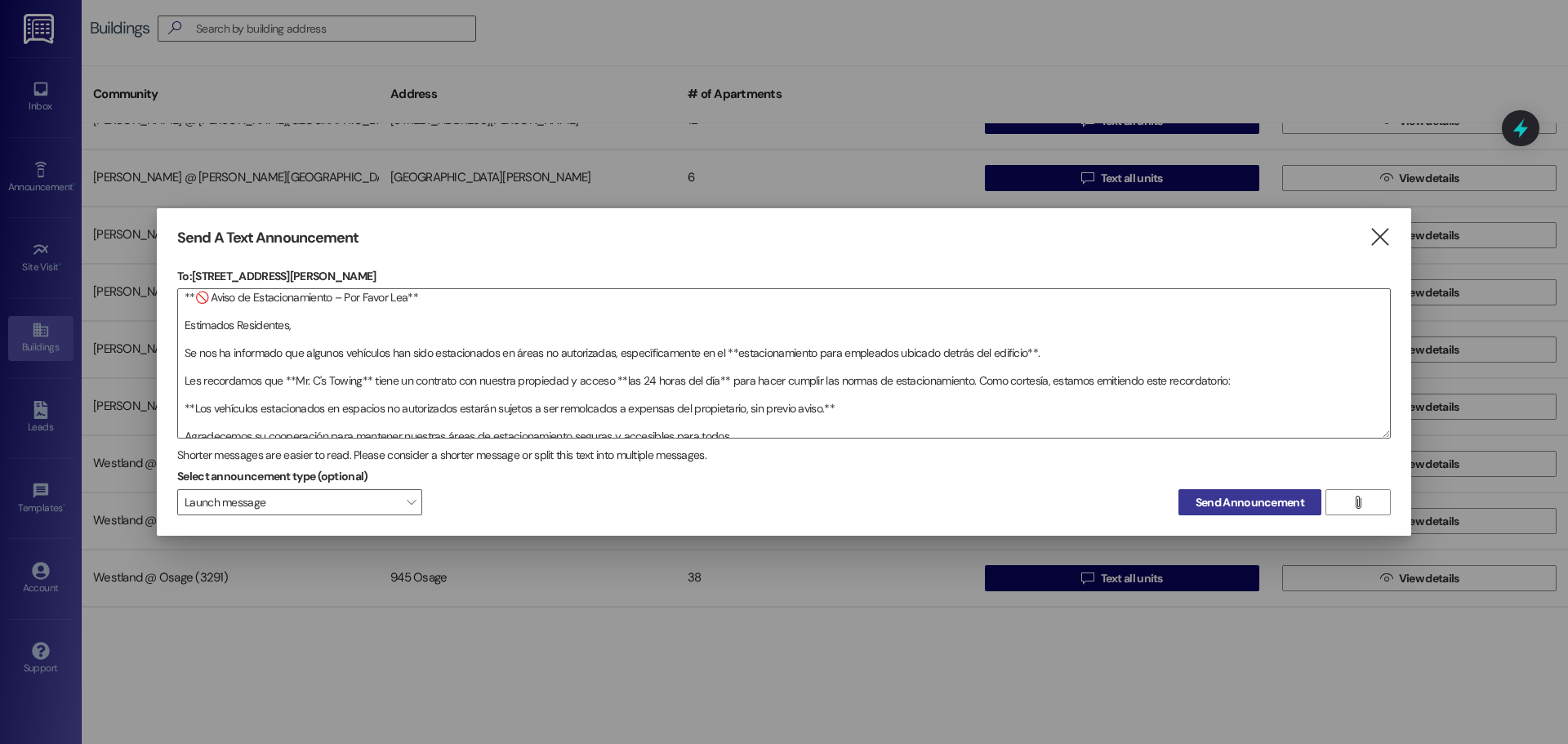
click at [1273, 508] on span "Send Announcement" at bounding box center [1250, 503] width 109 height 17
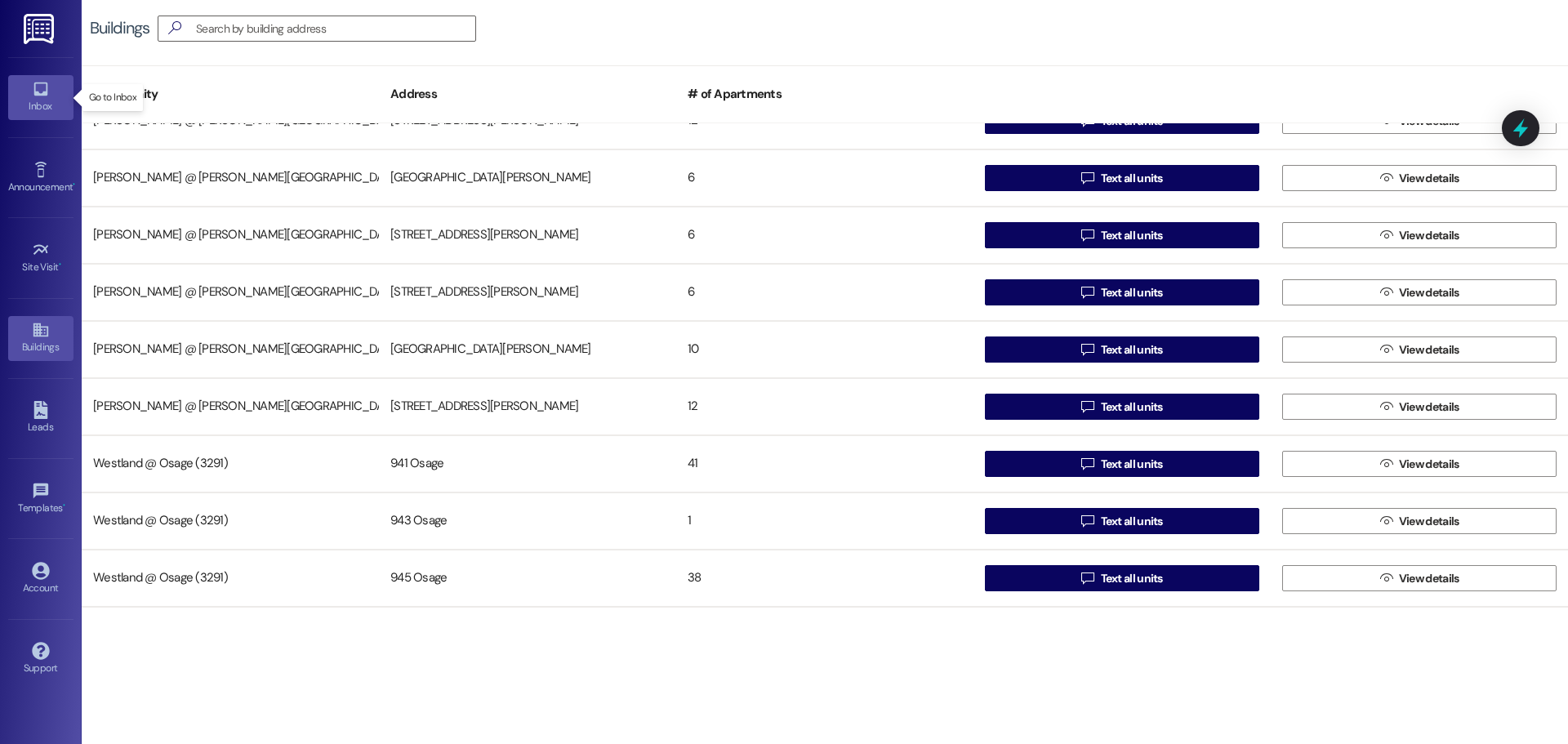
click at [46, 84] on icon at bounding box center [40, 89] width 14 height 14
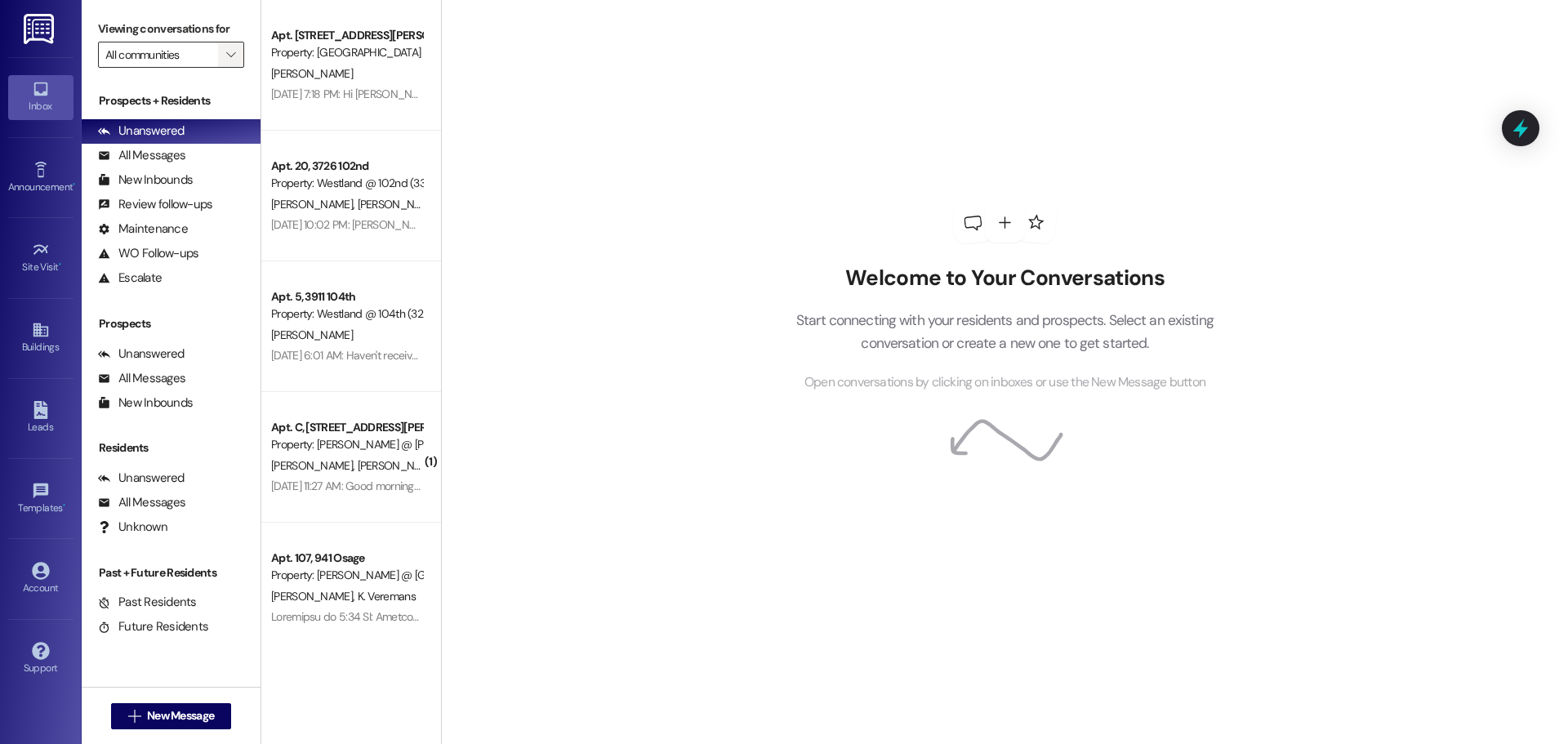
click at [226, 57] on icon "" at bounding box center [230, 54] width 9 height 13
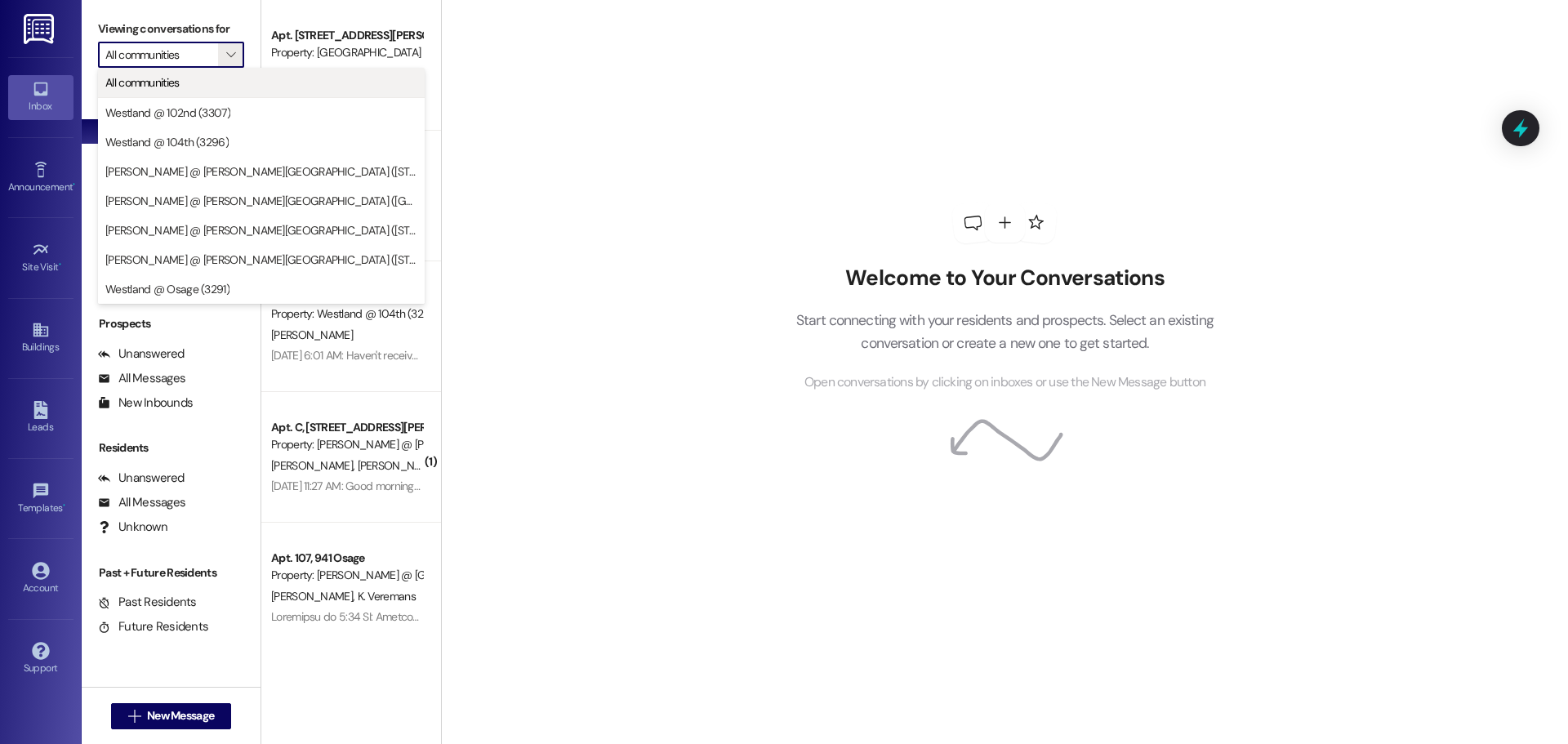
click at [203, 78] on span "All communities" at bounding box center [261, 82] width 312 height 16
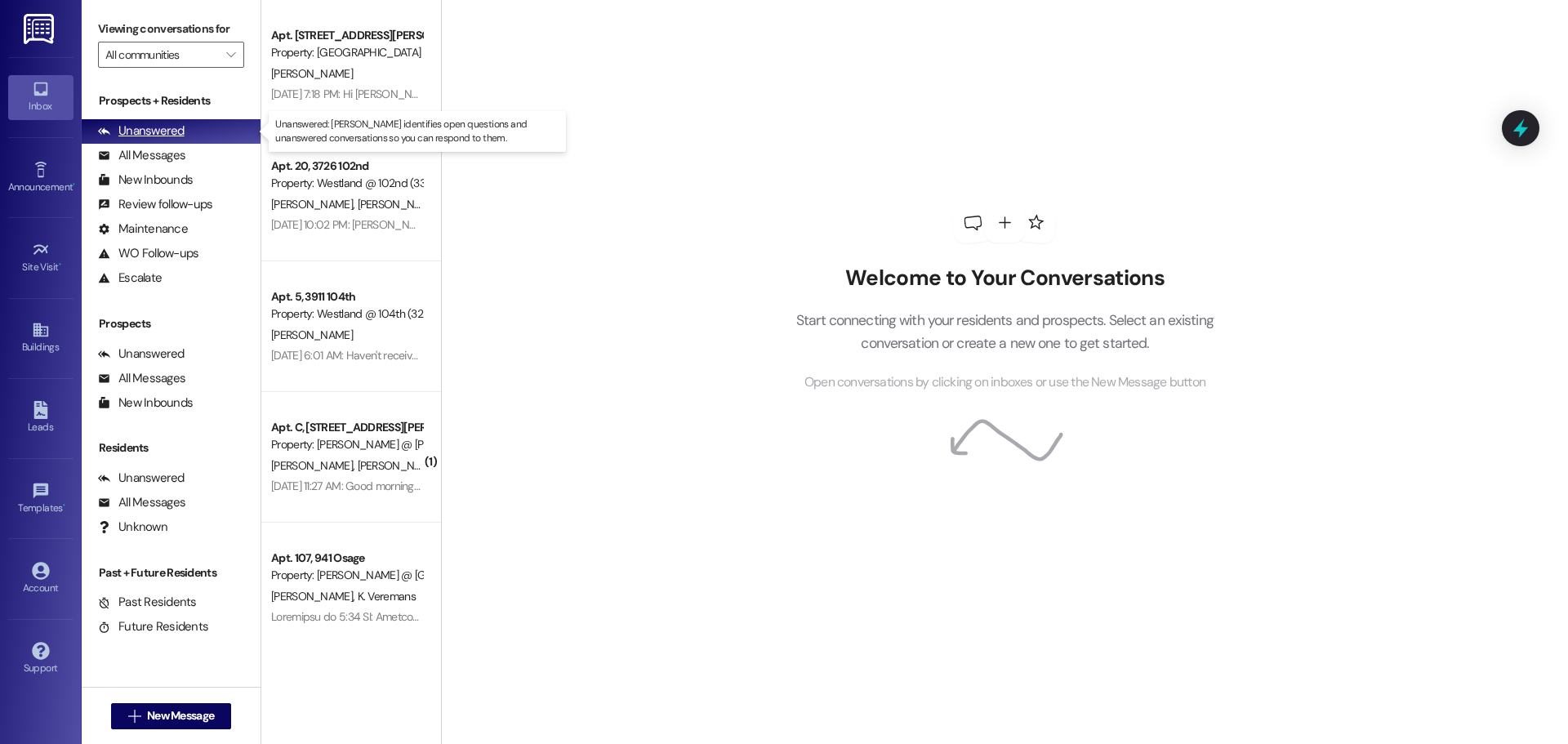
click at [167, 135] on div "Unanswered" at bounding box center [141, 131] width 87 height 17
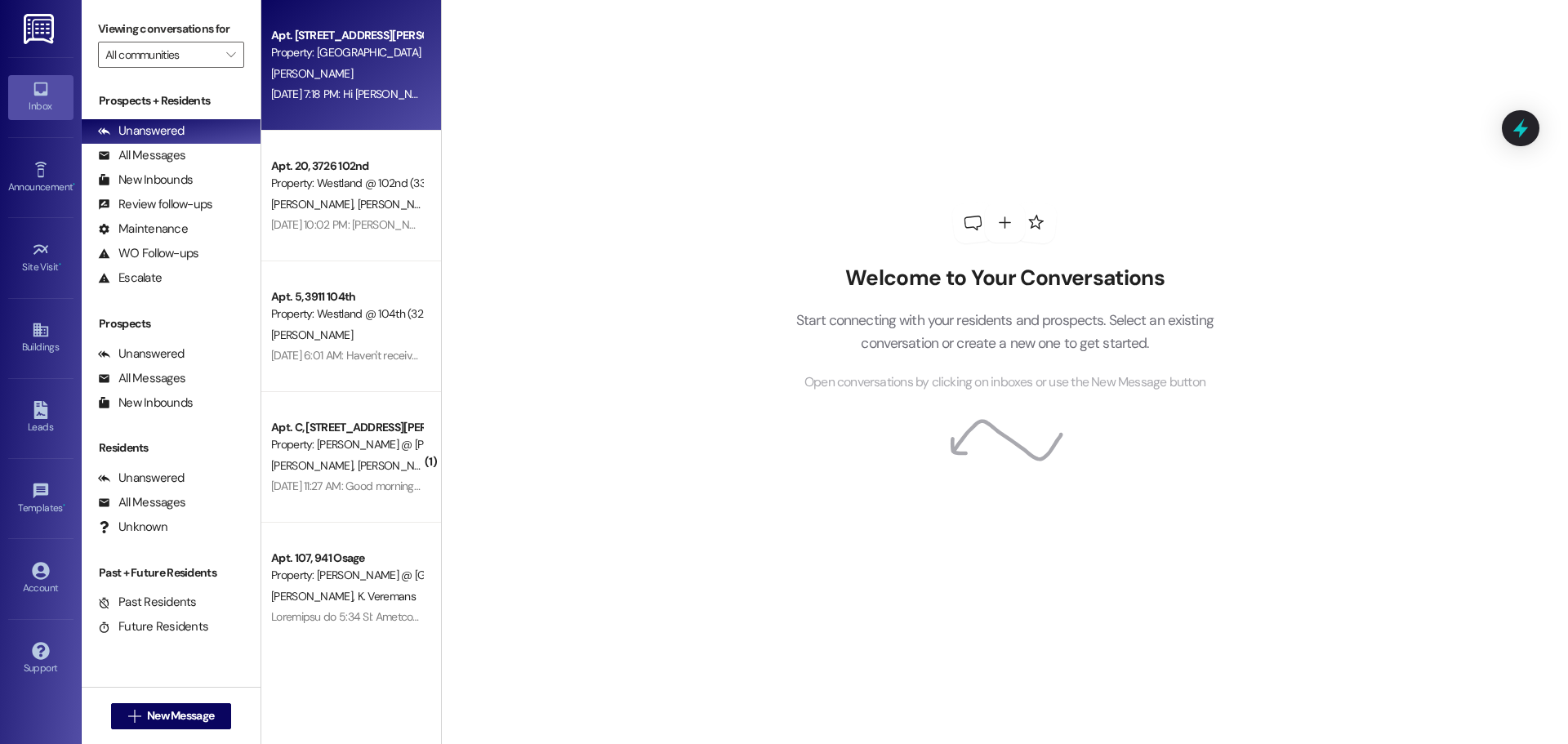
click at [310, 56] on div "Property: [GEOGRAPHIC_DATA] @ [PERSON_NAME][GEOGRAPHIC_DATA] ([STREET_ADDRESS][…" at bounding box center [347, 53] width 151 height 17
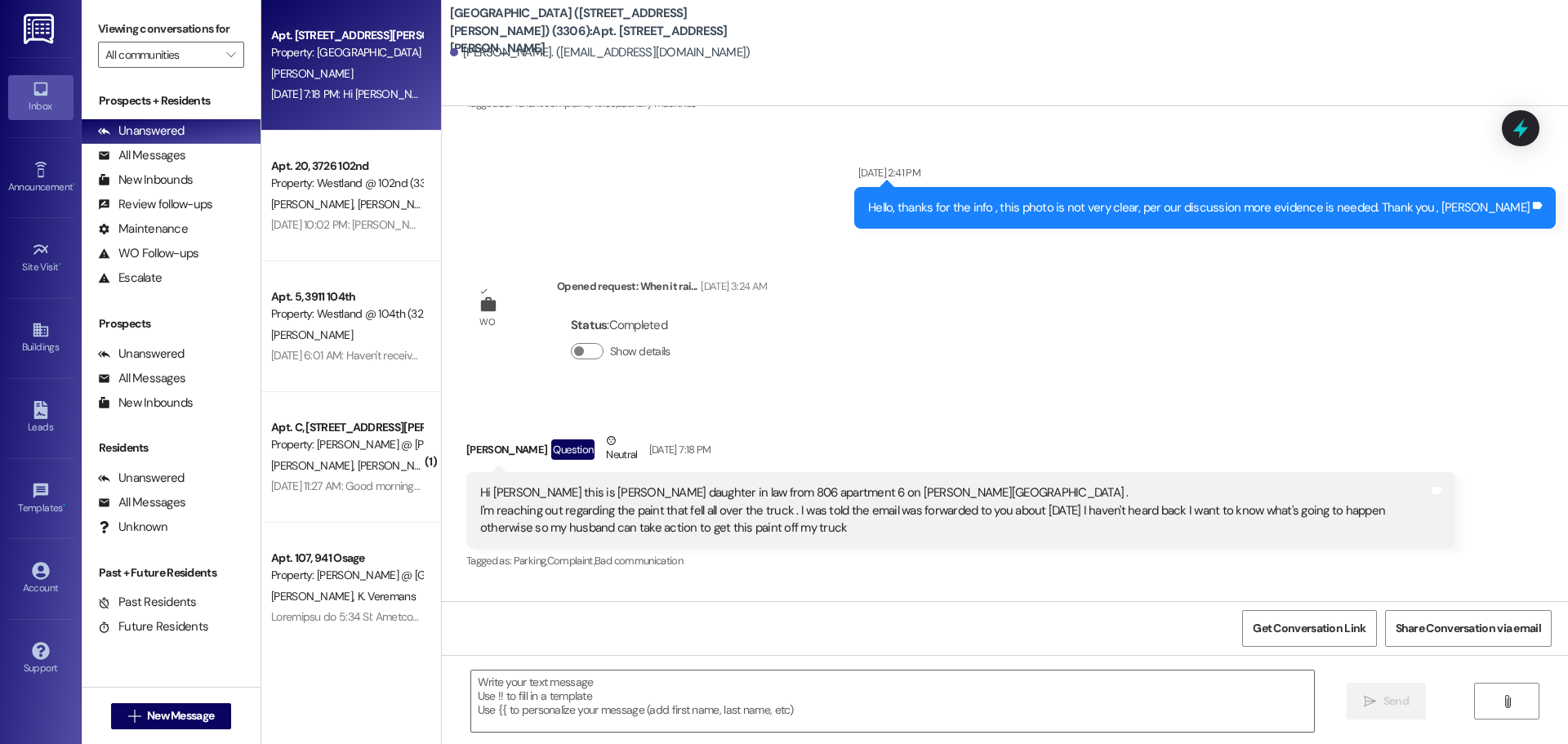
scroll to position [3554, 0]
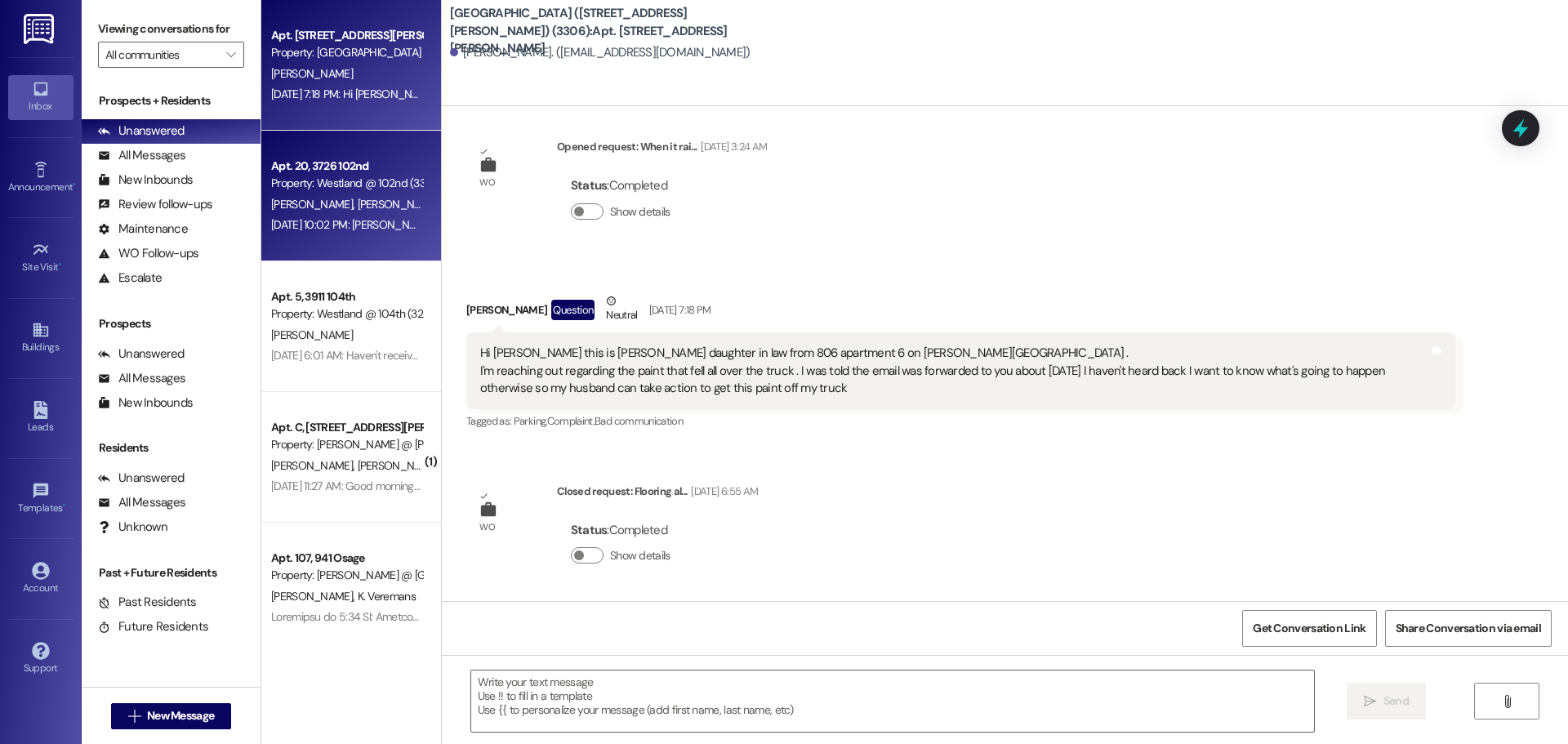
click at [319, 158] on div "Apt. 20, 3726 102nd" at bounding box center [347, 166] width 151 height 17
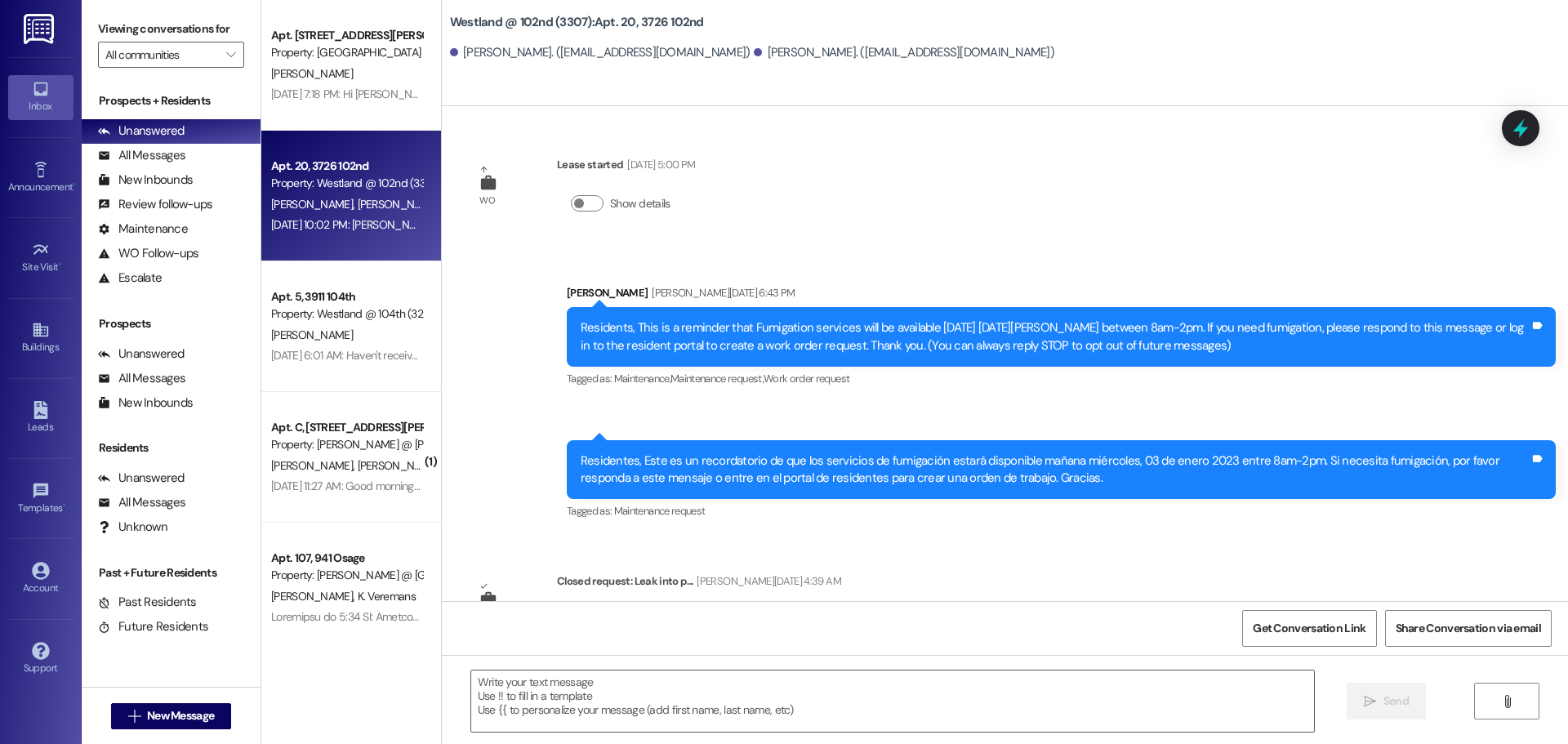
scroll to position [24176, 0]
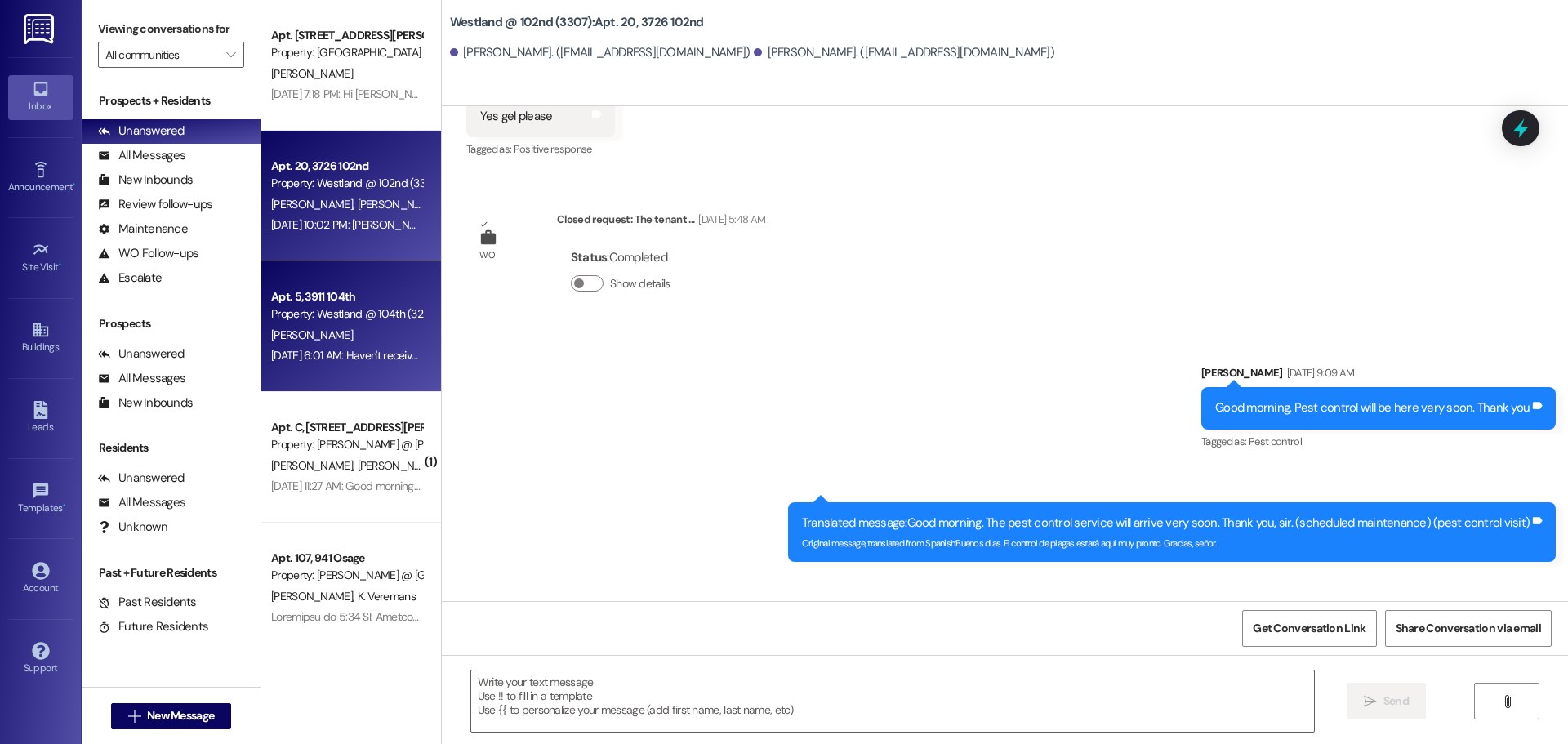
click at [359, 301] on div "Apt. 5, 3911 104th" at bounding box center [347, 296] width 151 height 17
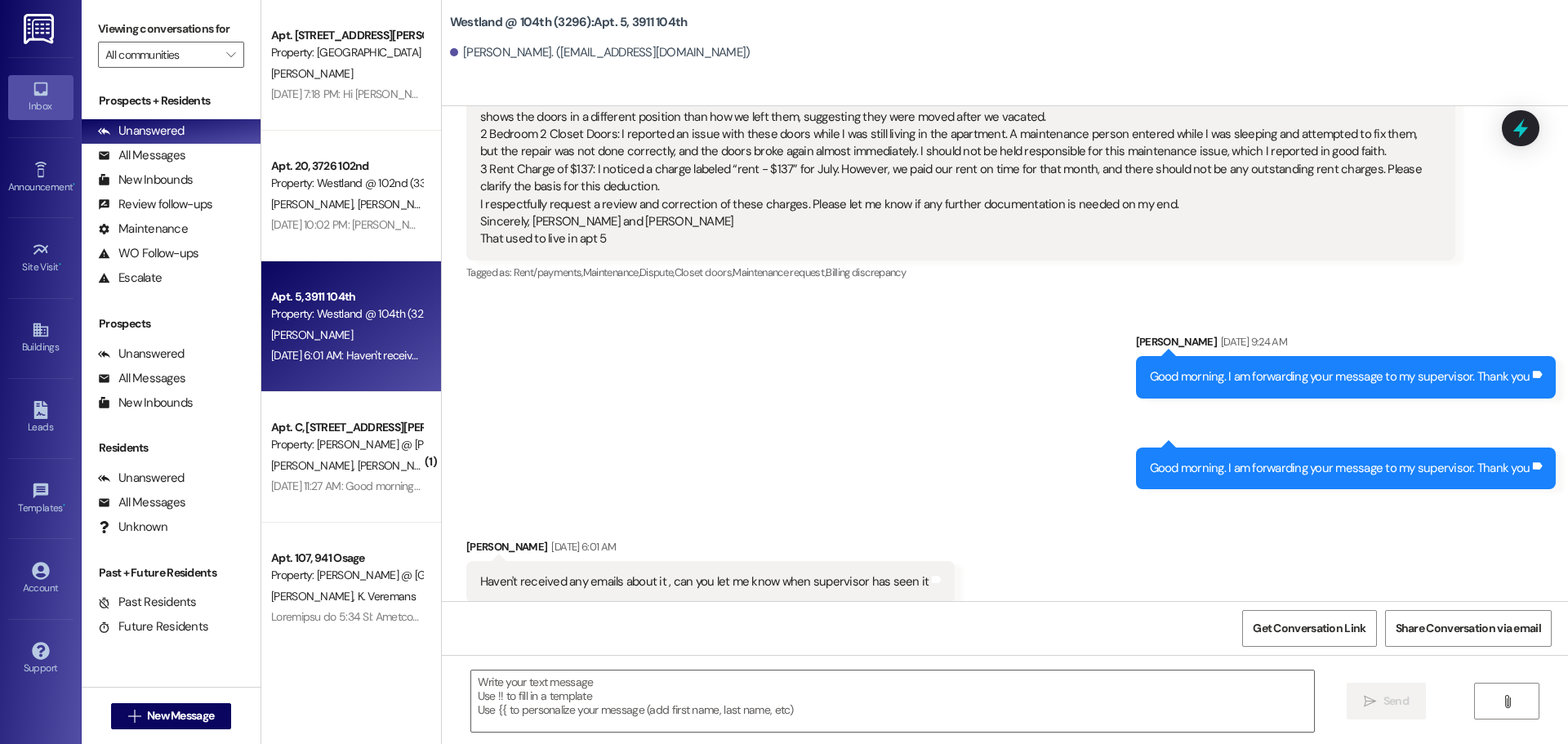
scroll to position [1631, 0]
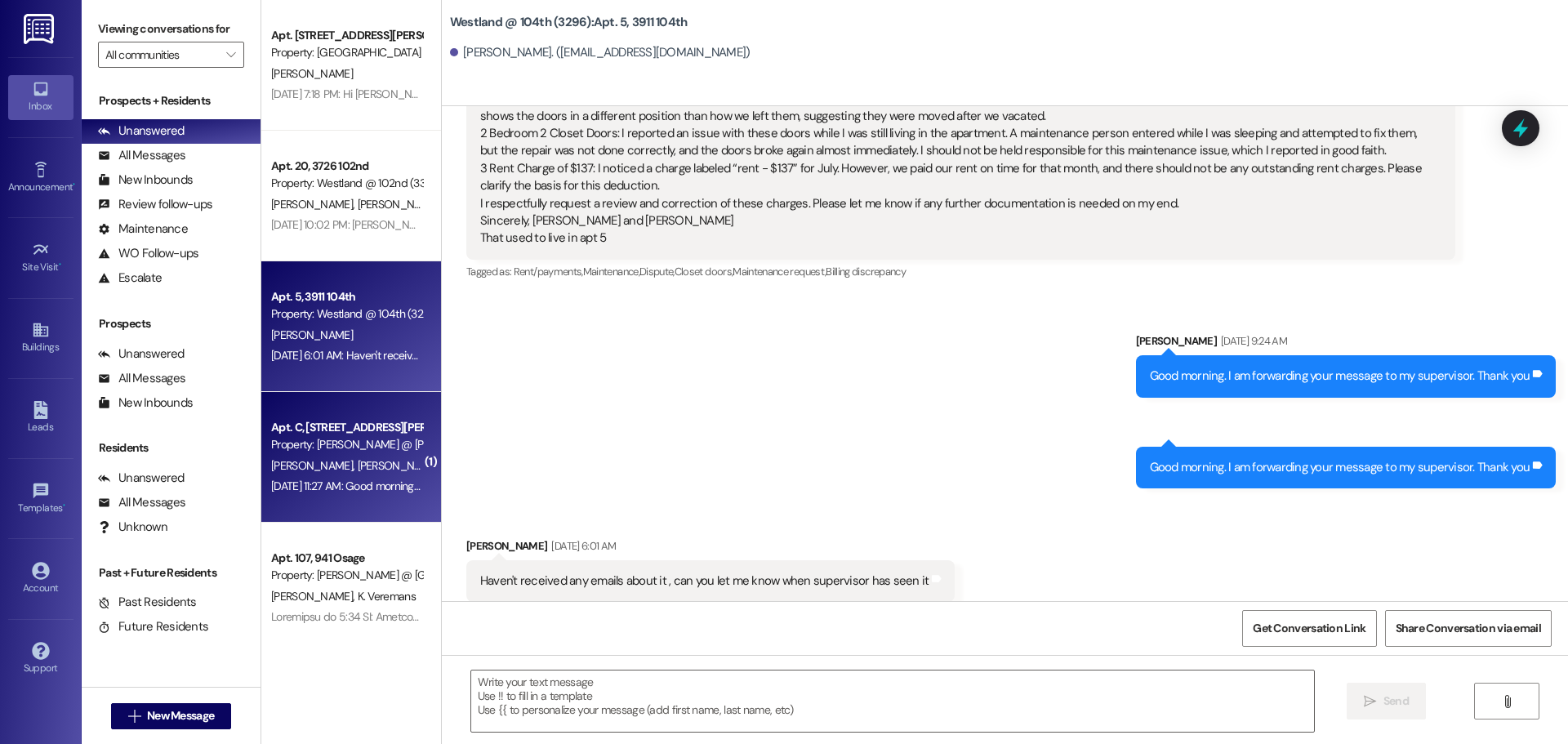
click at [300, 471] on span "[PERSON_NAME]" at bounding box center [314, 465] width 87 height 14
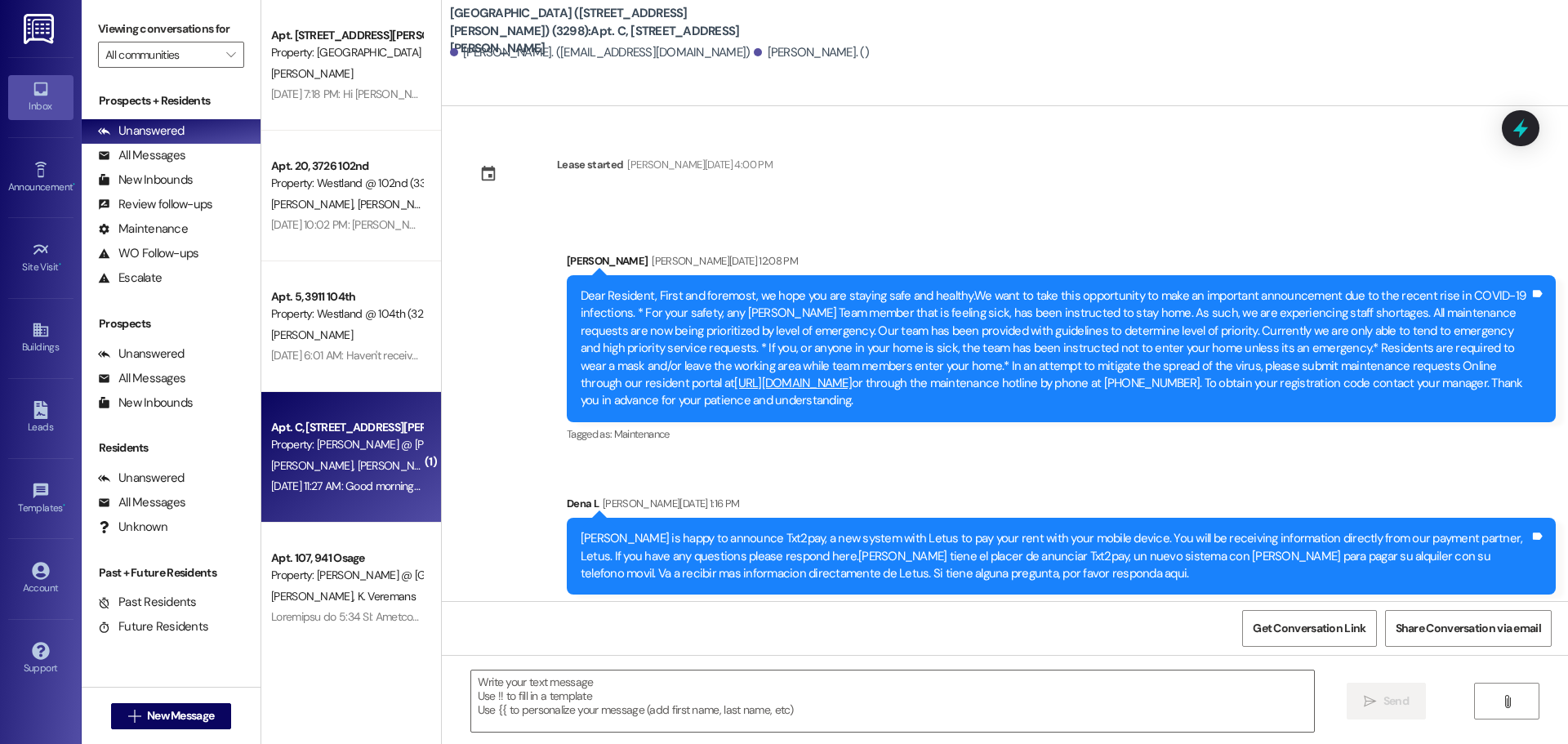
scroll to position [18082, 0]
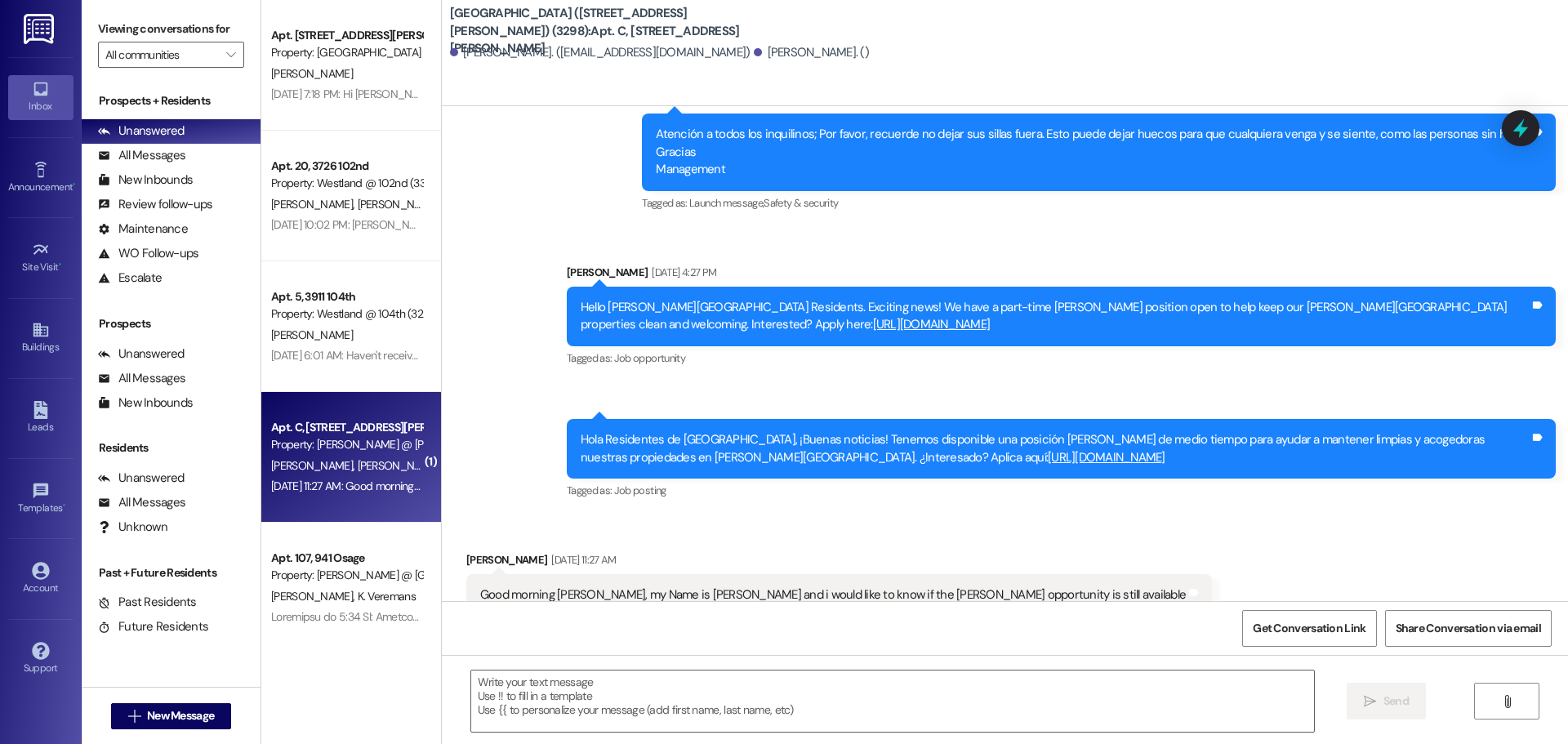
click at [1017, 574] on div "Good morning [PERSON_NAME], my Name is [PERSON_NAME] and i would like to know i…" at bounding box center [839, 595] width 746 height 42
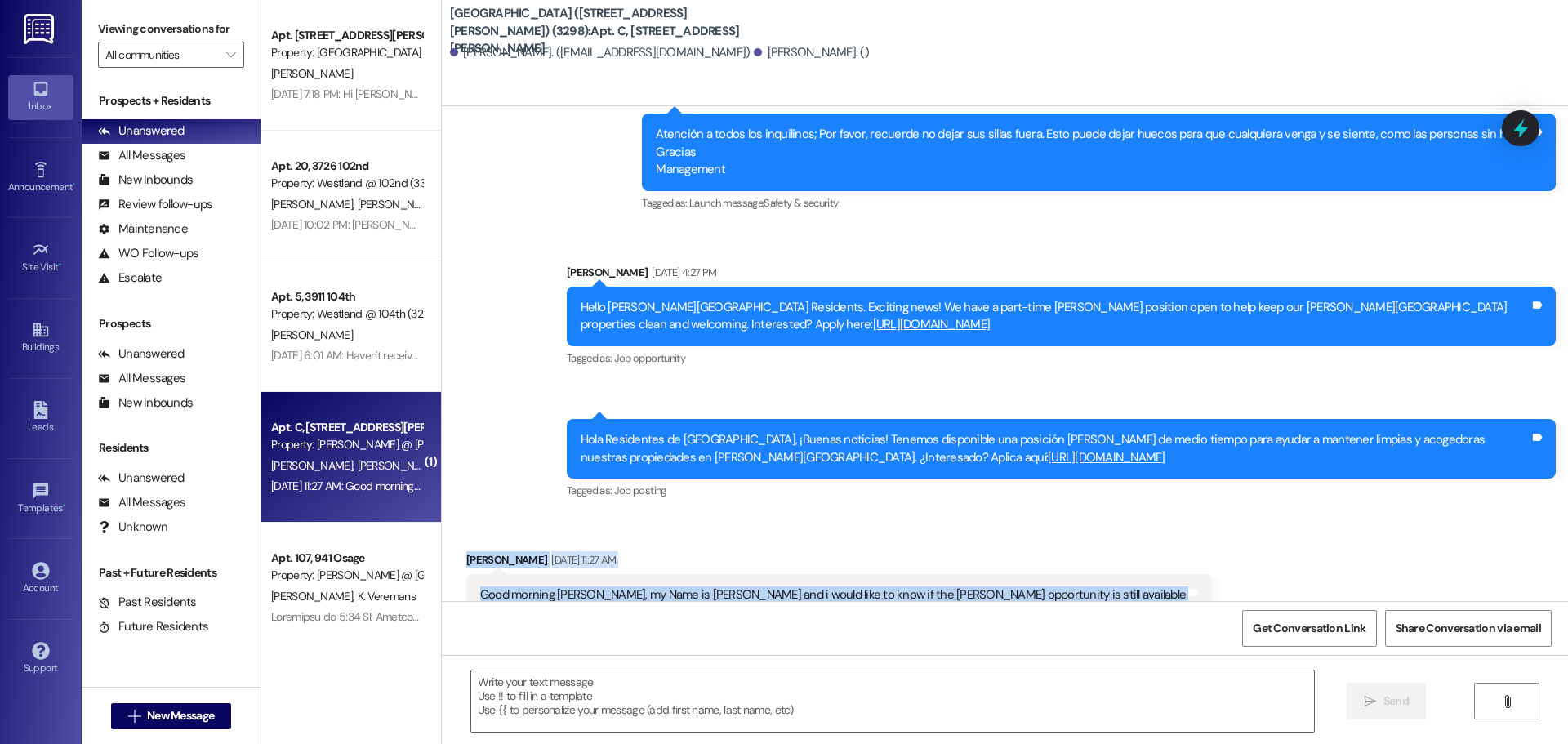
drag, startPoint x: 459, startPoint y: 476, endPoint x: 1037, endPoint y: 559, distance: 583.9
click at [1037, 558] on div "Received via SMS [PERSON_NAME] [DATE] 11:27 AM Good morning [PERSON_NAME], my N…" at bounding box center [1005, 583] width 1126 height 138
click at [1062, 539] on div "Received via SMS [PERSON_NAME] [DATE] 11:27 AM Good morning [PERSON_NAME], my N…" at bounding box center [1005, 583] width 1126 height 138
click at [1196, 535] on div "Received via SMS [PERSON_NAME] [DATE] 11:27 AM Good morning [PERSON_NAME], my N…" at bounding box center [1005, 583] width 1126 height 138
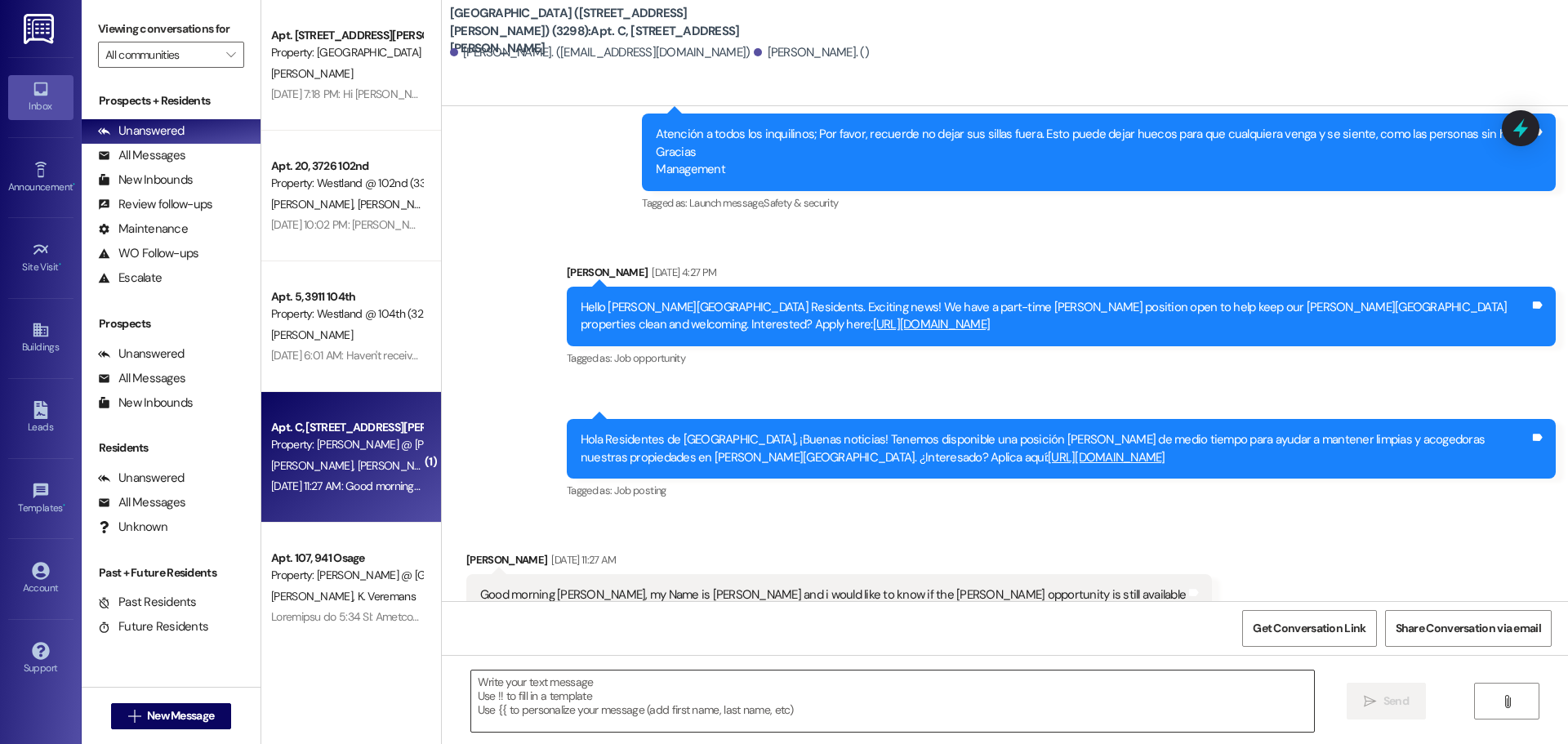
click at [788, 710] on textarea at bounding box center [893, 701] width 843 height 61
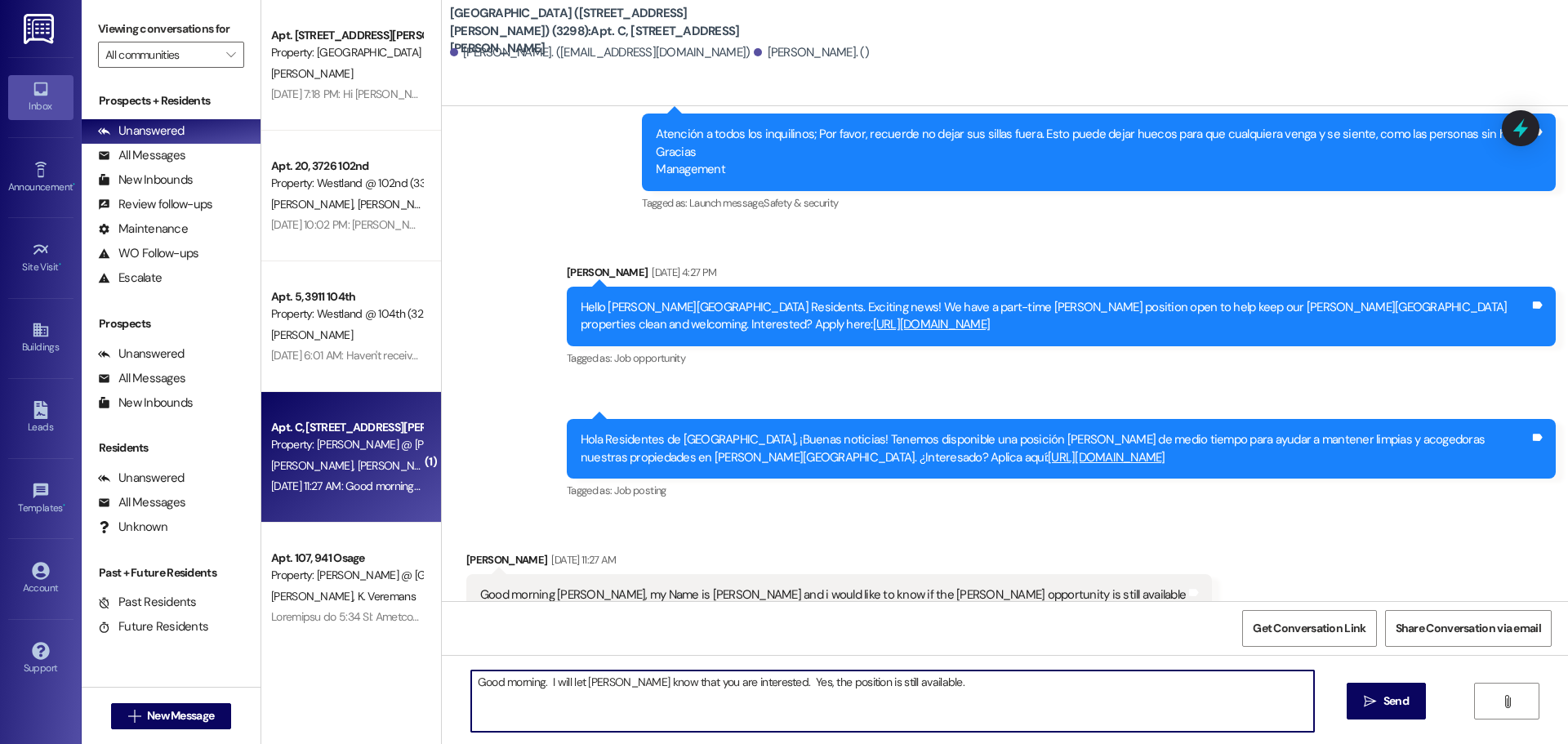
type textarea "Good morning. I will let [PERSON_NAME] know that you are interested. Yes, the p…"
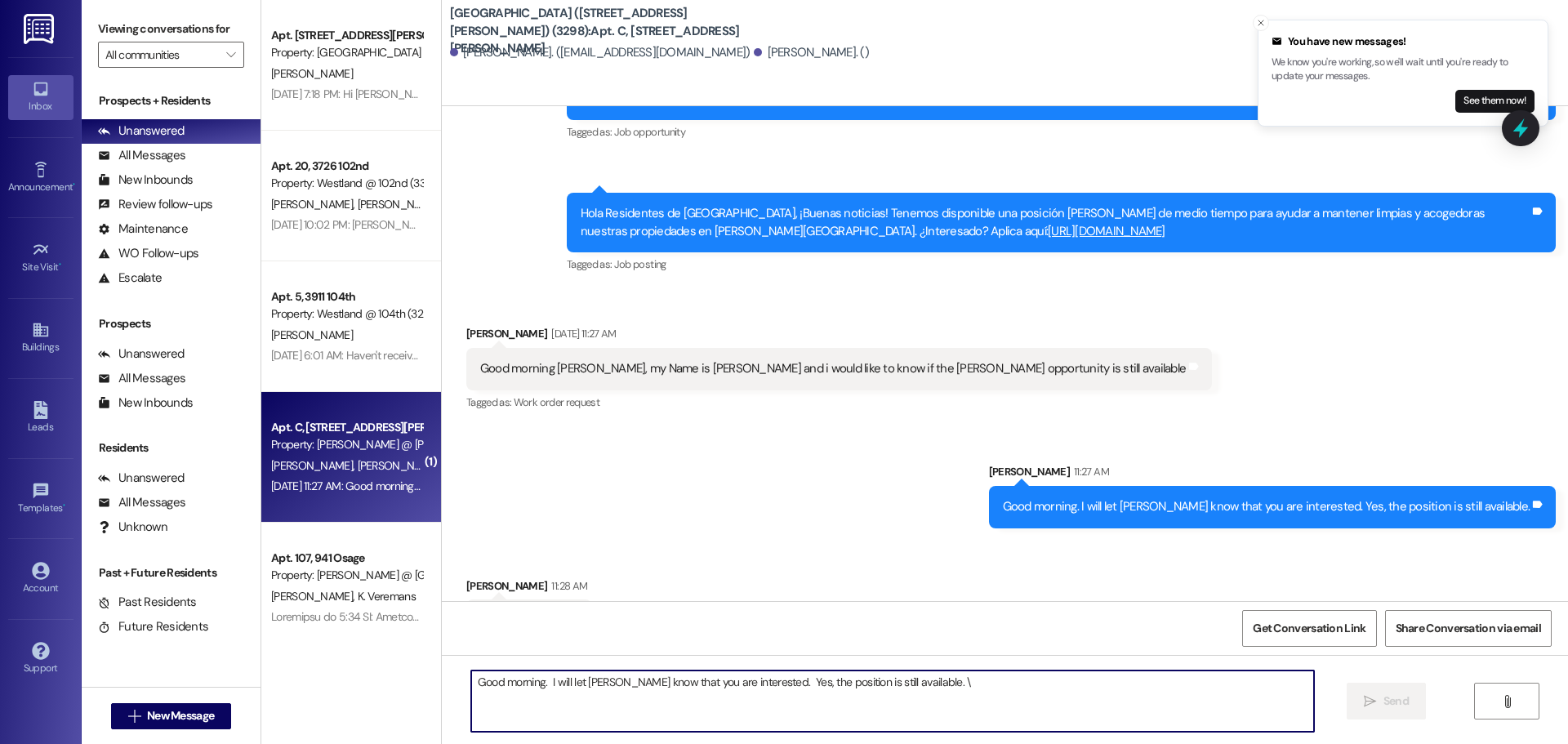
scroll to position [18310, 0]
